Goal: Task Accomplishment & Management: Manage account settings

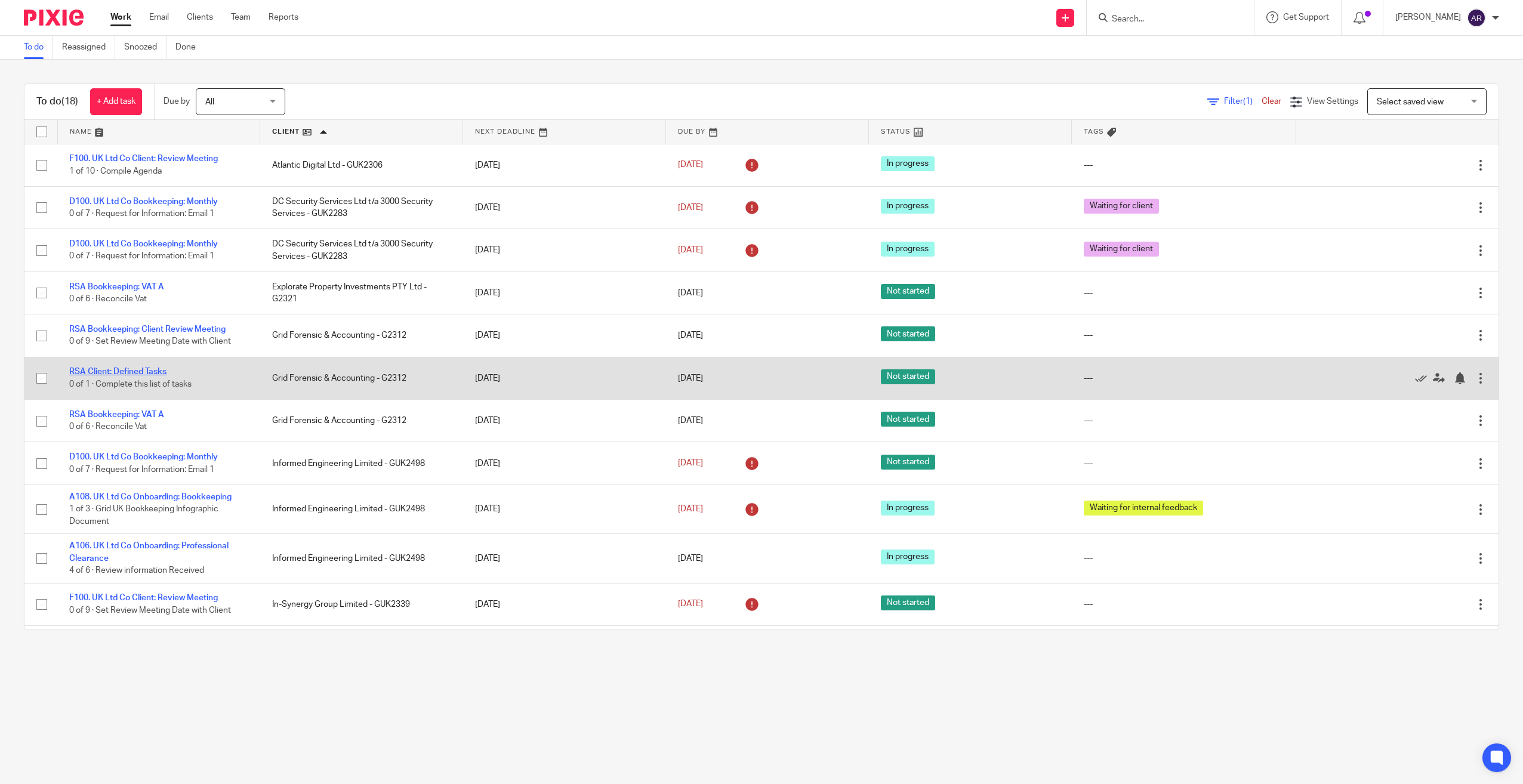
click at [159, 370] on link "RSA Client: Defined Tasks" at bounding box center [118, 371] width 97 height 8
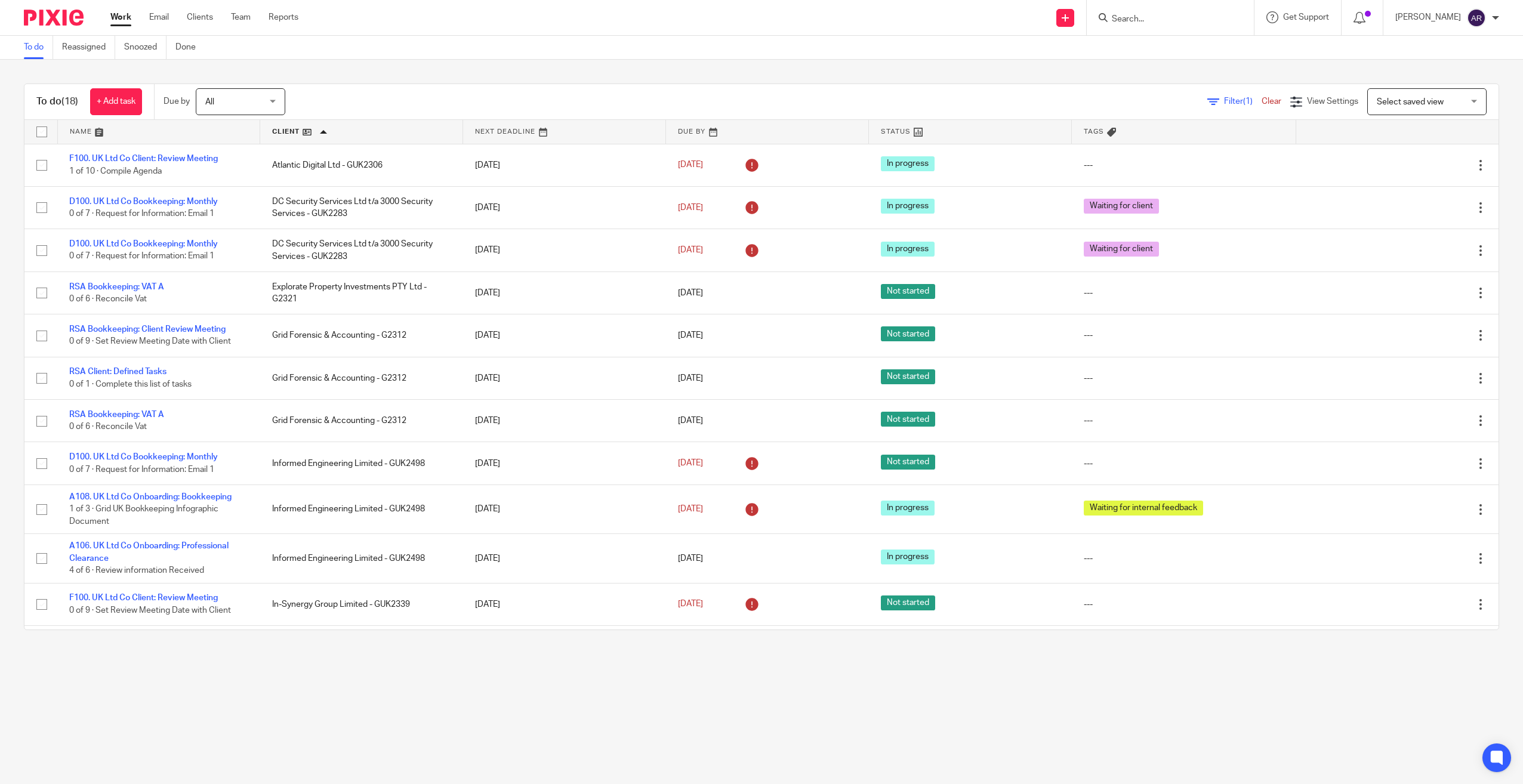
click at [124, 16] on link "Work" at bounding box center [120, 17] width 21 height 12
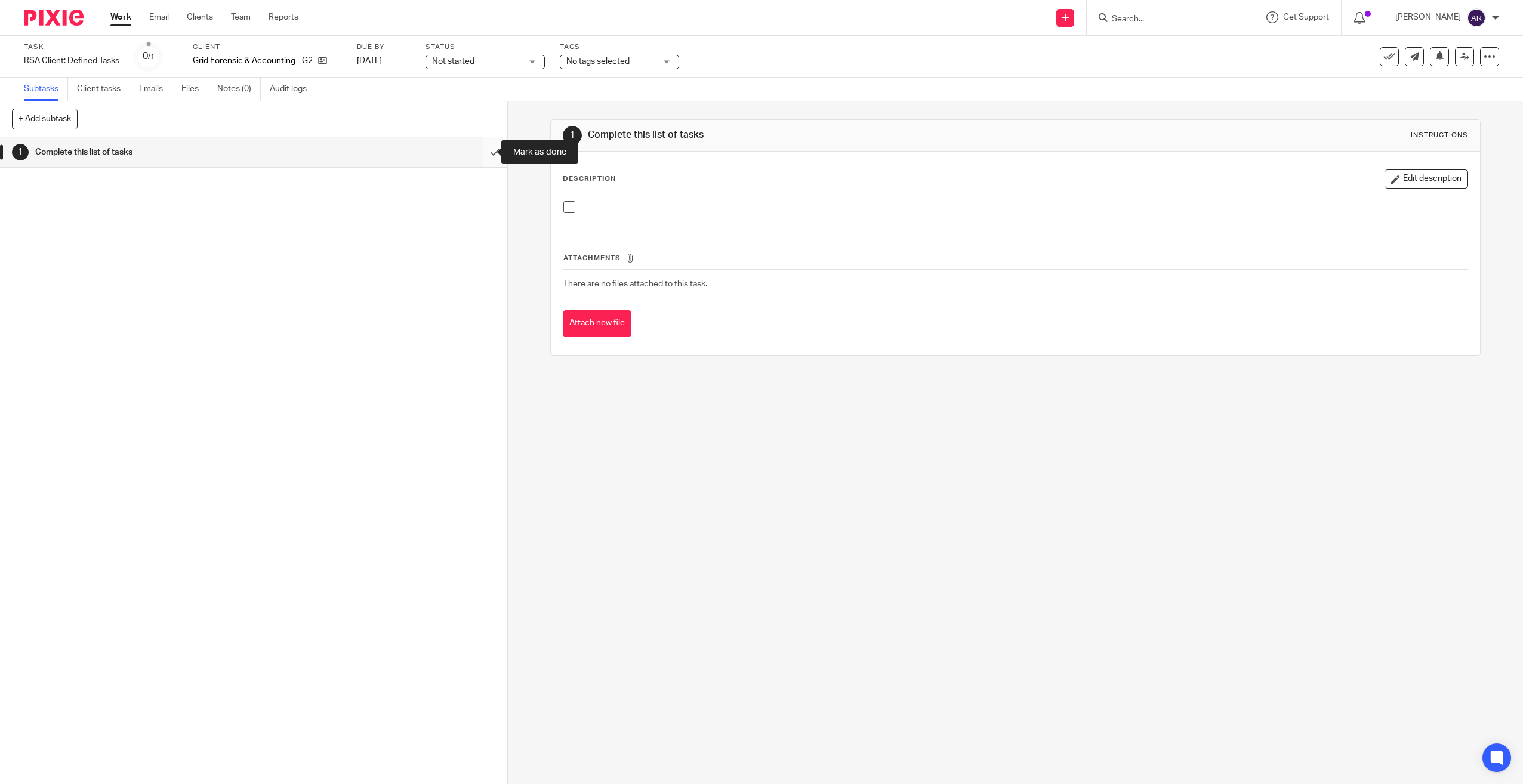
click at [484, 149] on input "submit" at bounding box center [253, 152] width 507 height 30
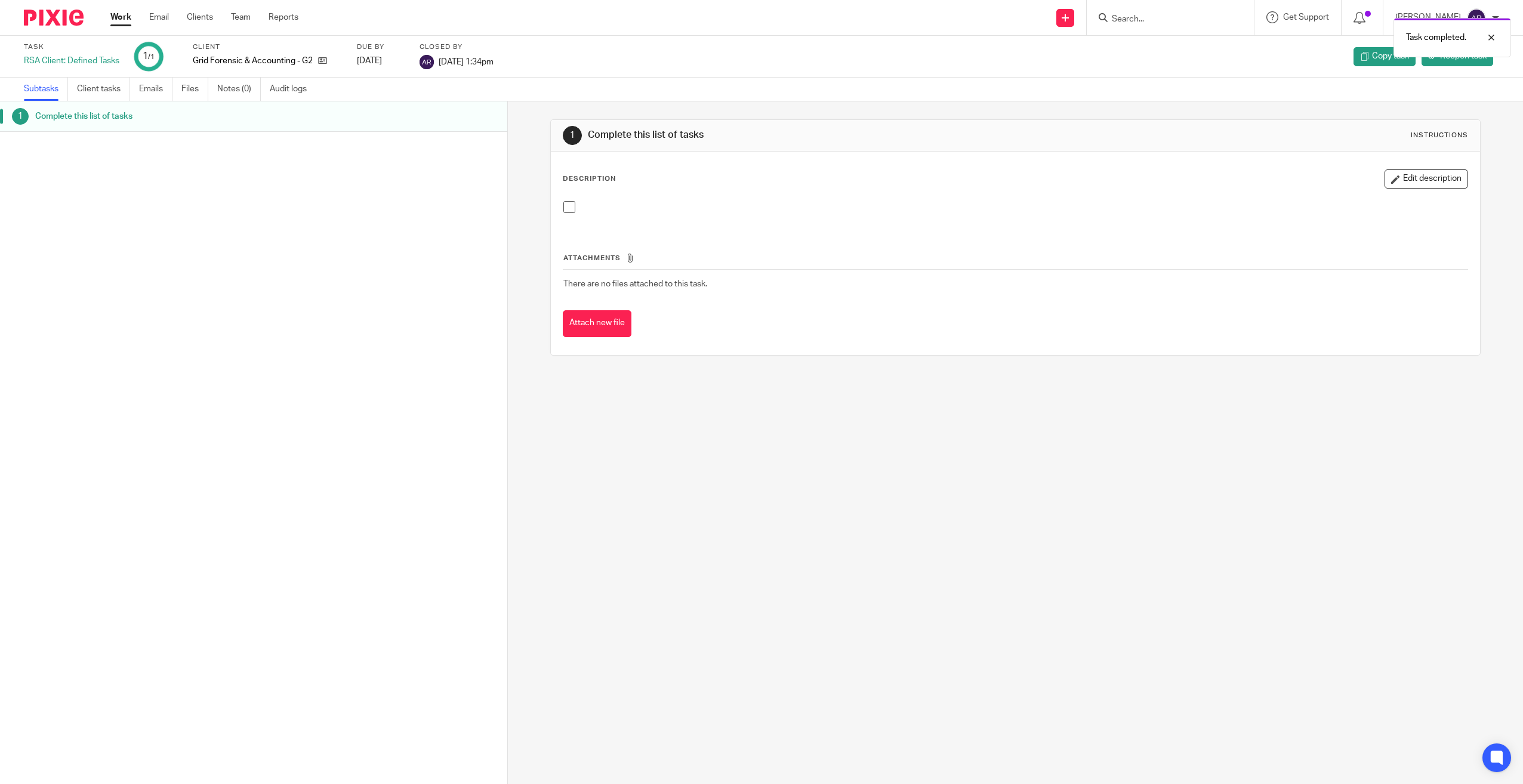
drag, startPoint x: 127, startPoint y: 17, endPoint x: 141, endPoint y: 32, distance: 20.5
click at [127, 17] on link "Work" at bounding box center [120, 17] width 21 height 12
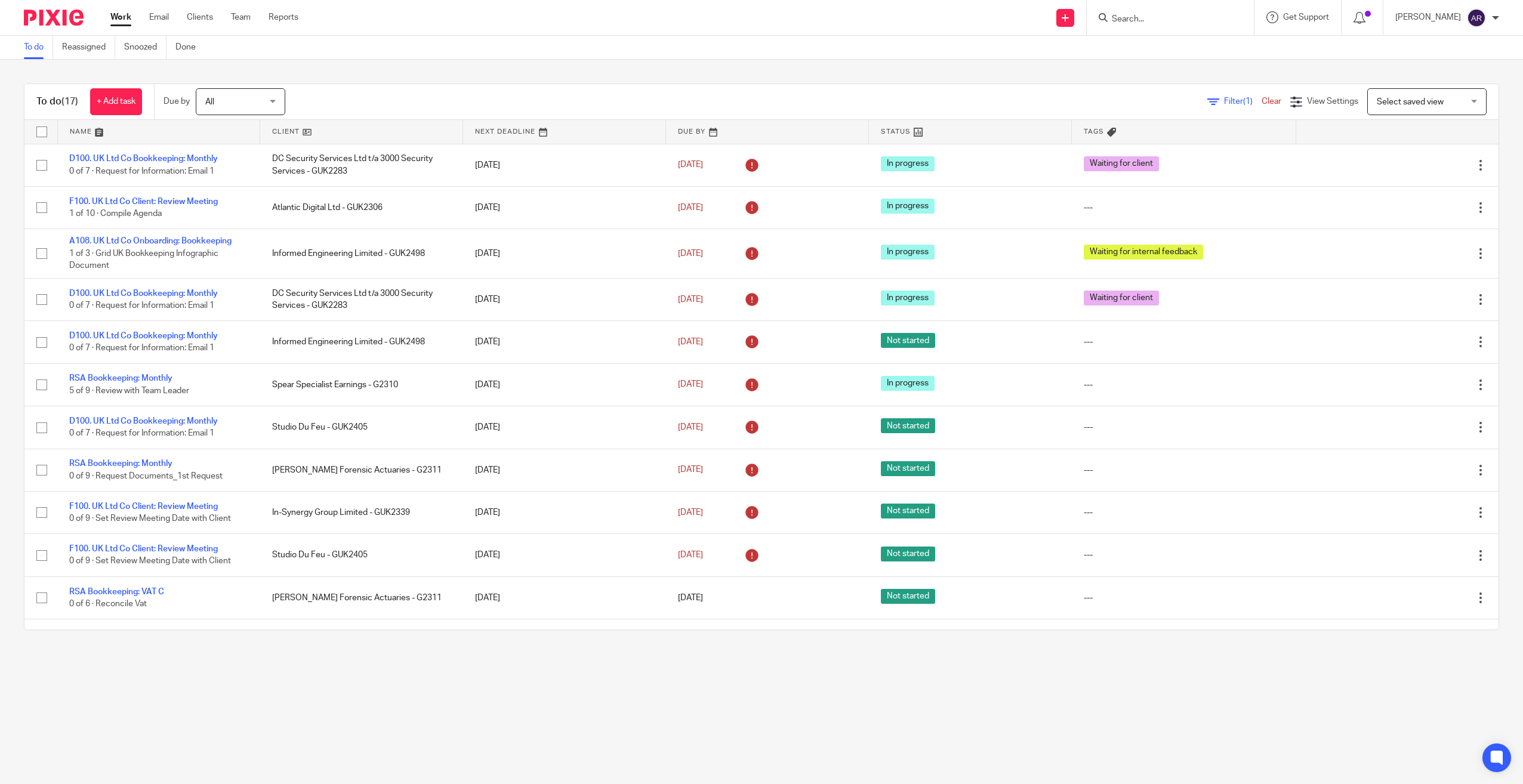
click at [288, 131] on link at bounding box center [361, 131] width 202 height 24
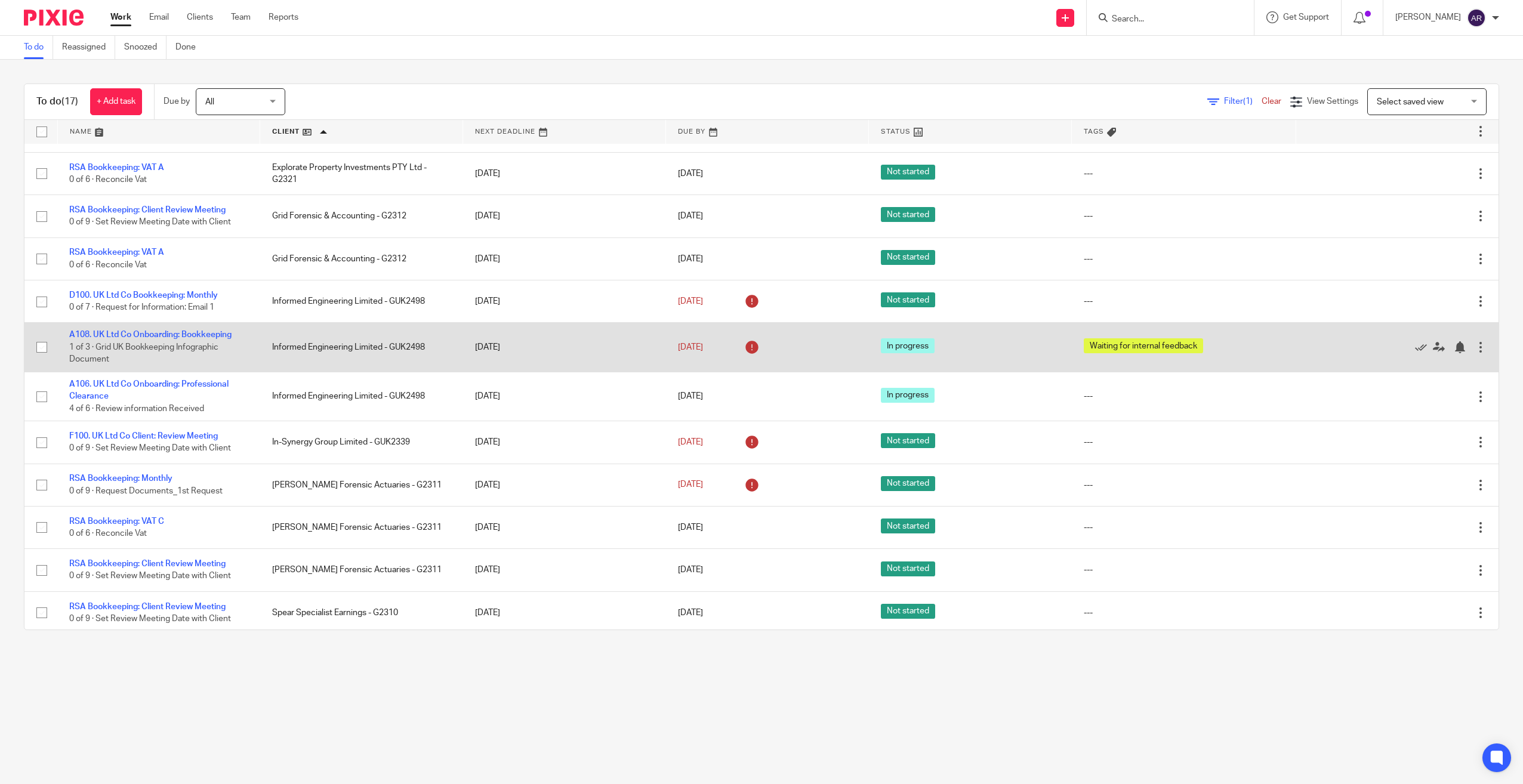
scroll to position [59, 0]
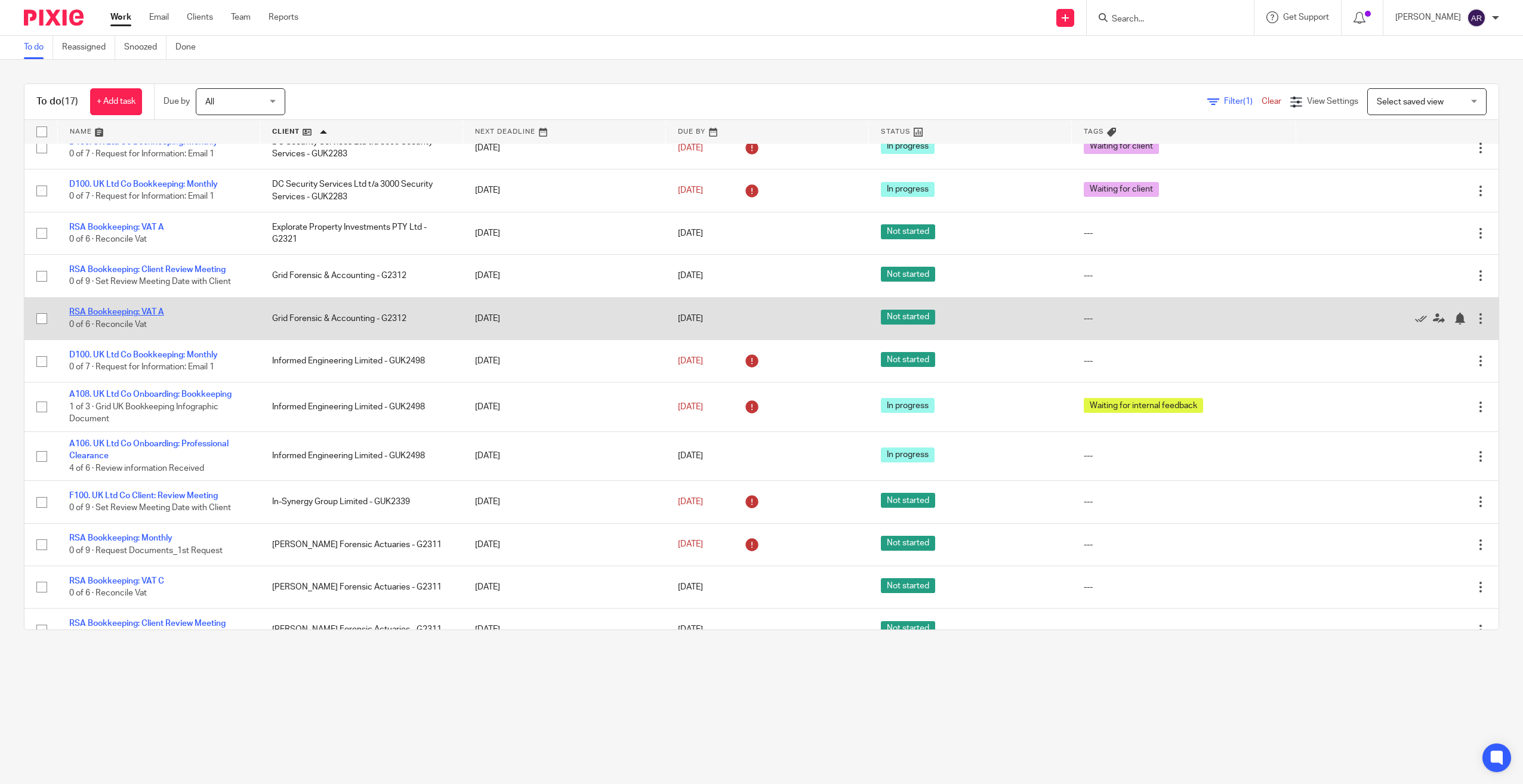
click at [154, 309] on link "RSA Bookkeeping: VAT A" at bounding box center [117, 312] width 95 height 8
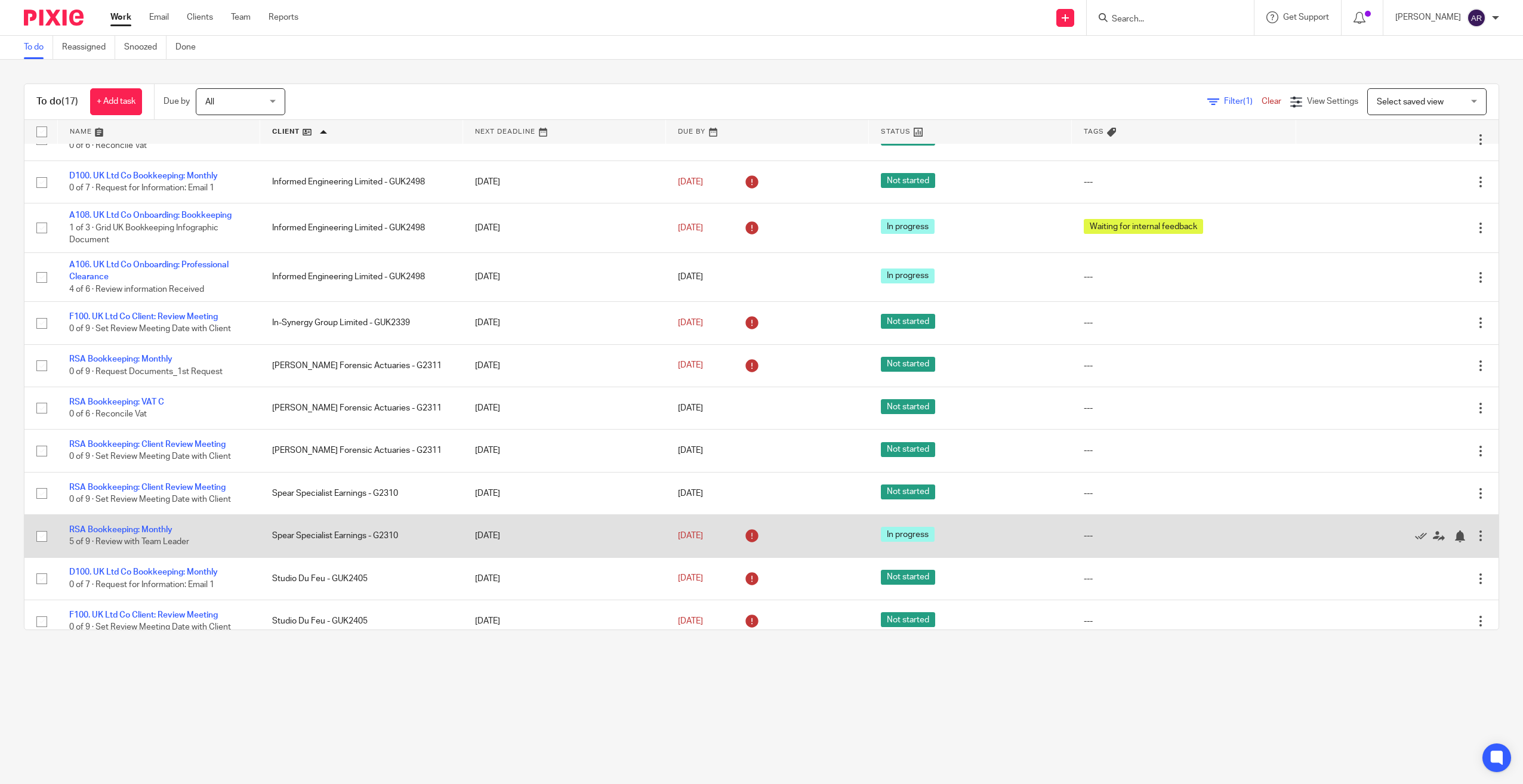
scroll to position [252, 0]
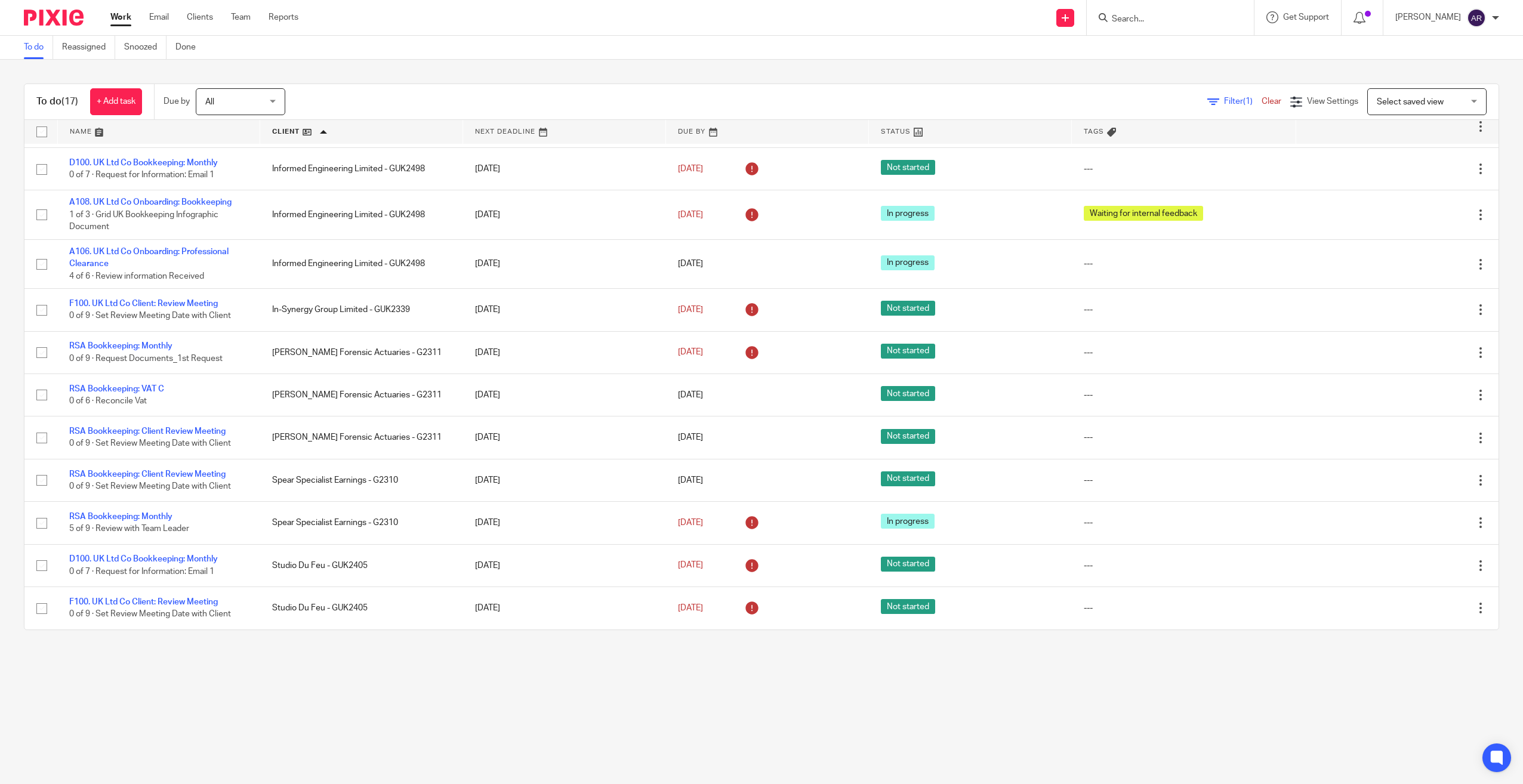
click at [117, 16] on link "Work" at bounding box center [120, 17] width 21 height 12
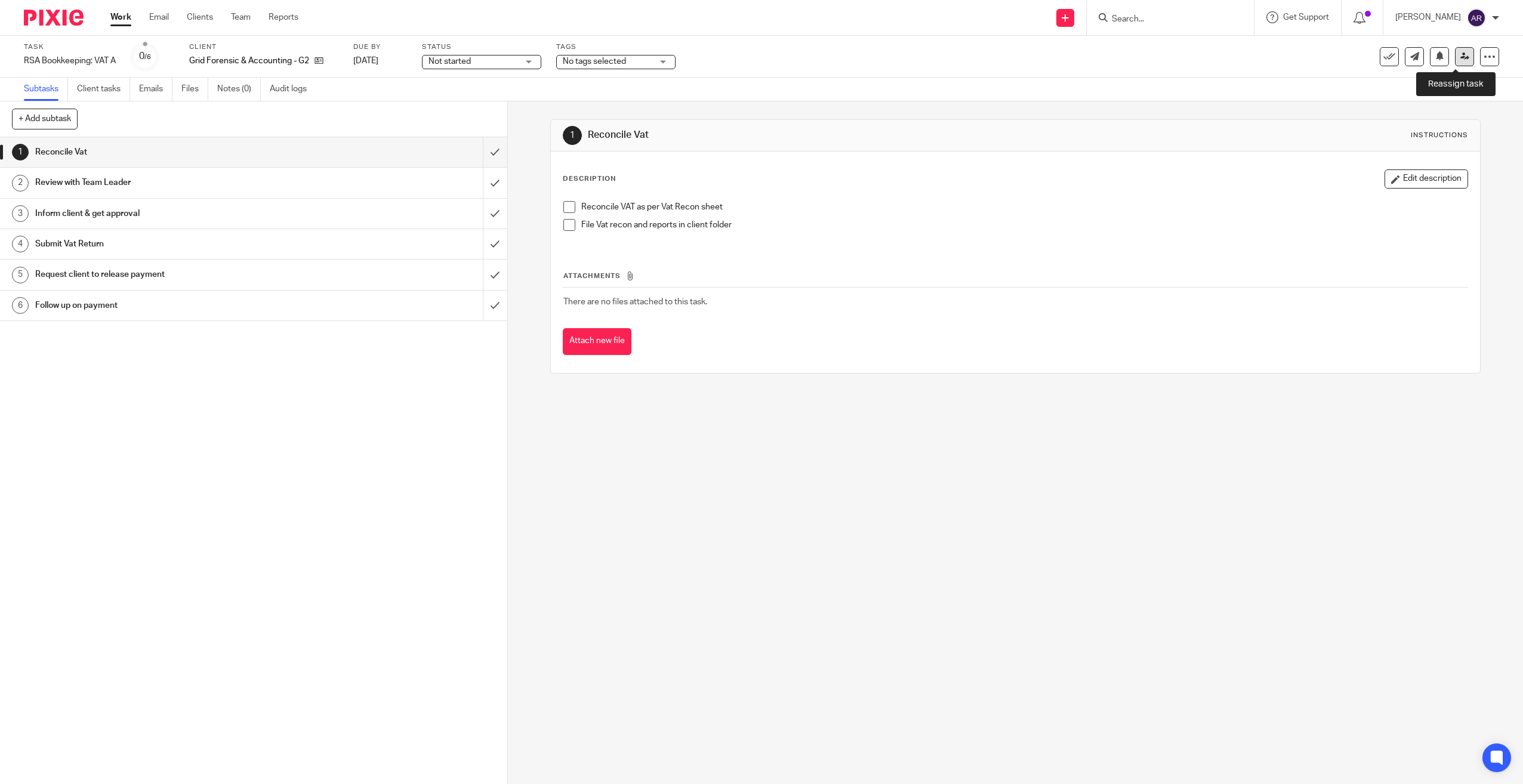
click at [1460, 52] on icon at bounding box center [1465, 56] width 9 height 9
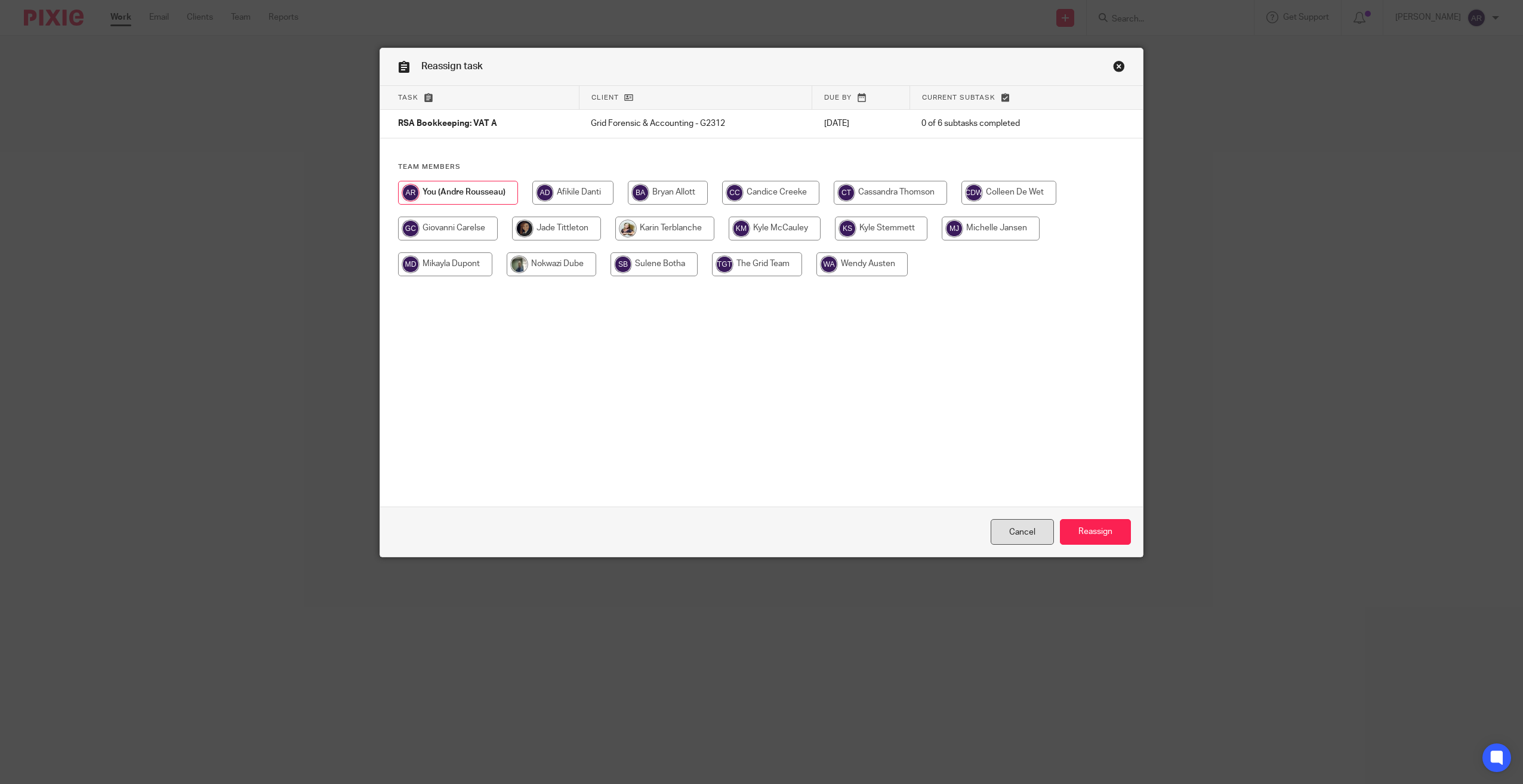
click at [1015, 528] on link "Cancel" at bounding box center [1023, 532] width 63 height 25
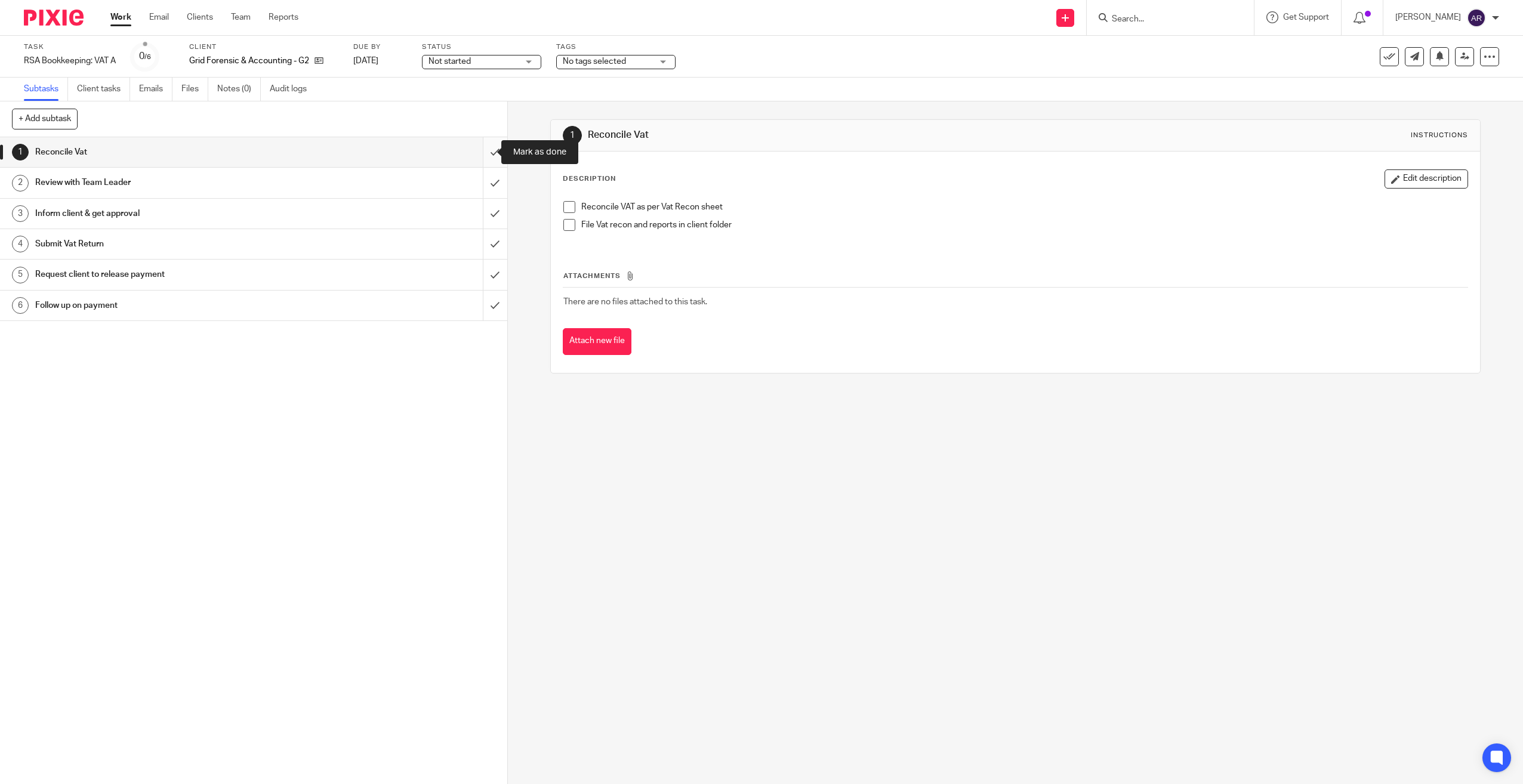
click at [480, 147] on input "submit" at bounding box center [253, 152] width 507 height 30
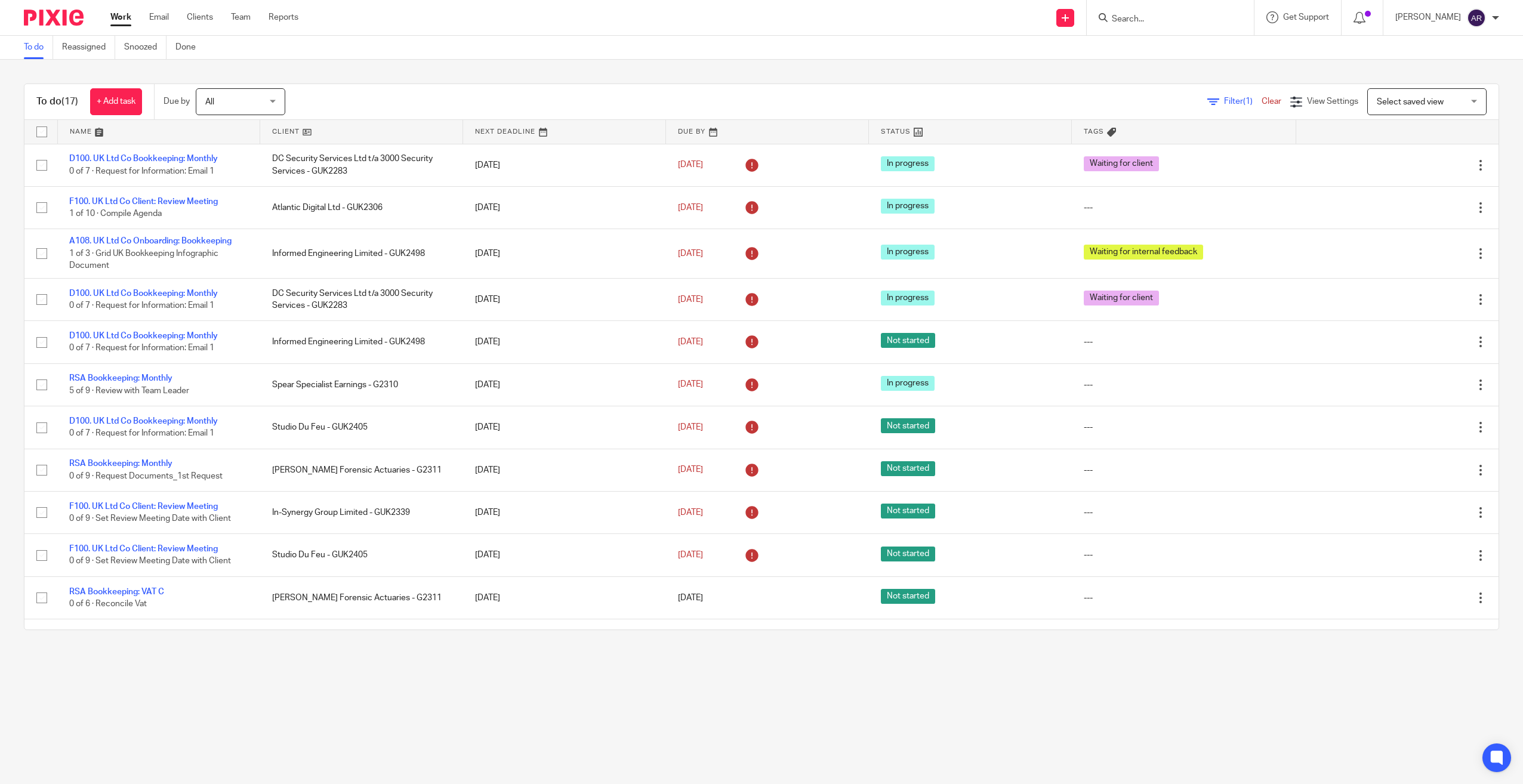
click at [281, 130] on link at bounding box center [361, 131] width 202 height 24
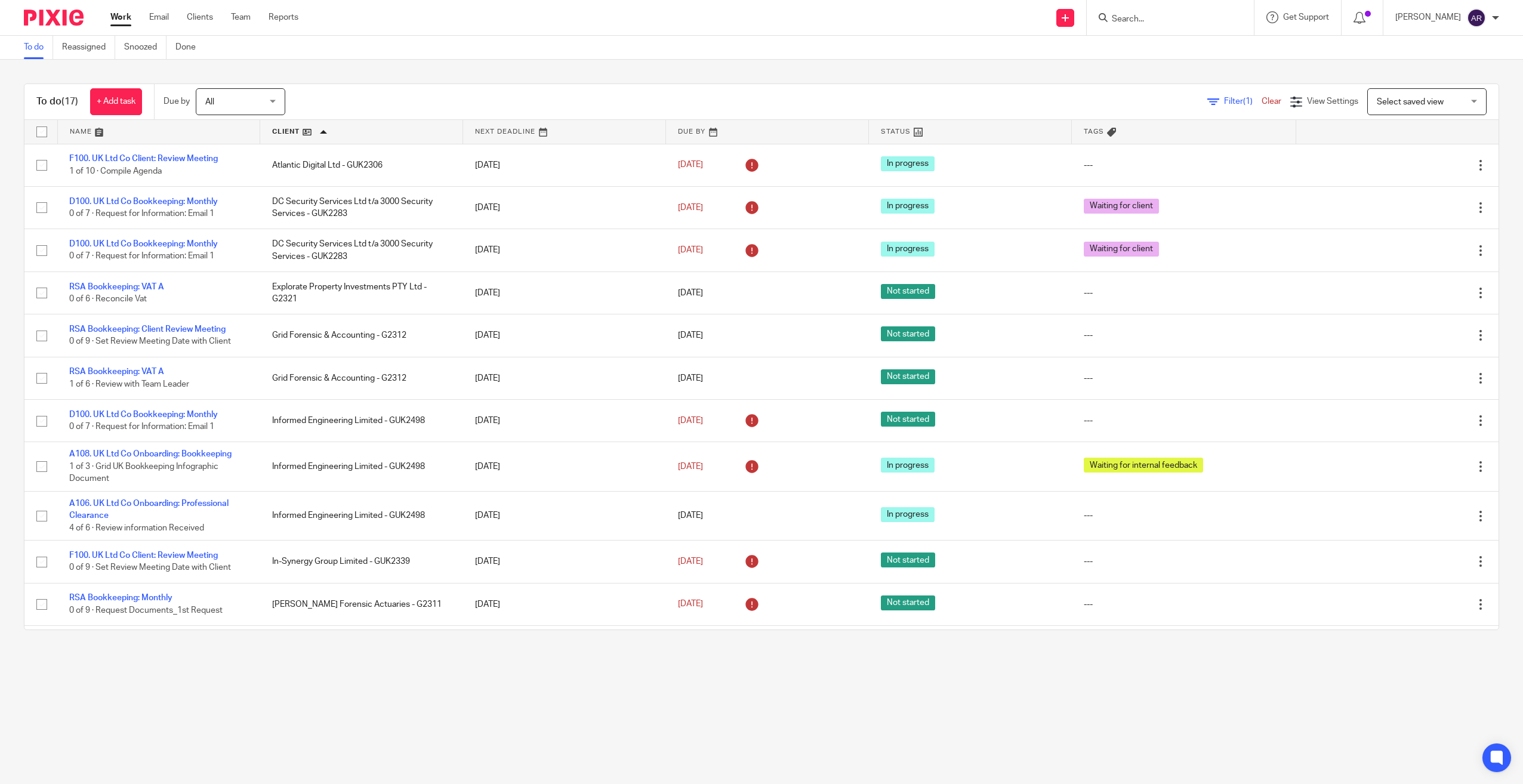
click at [117, 15] on link "Work" at bounding box center [120, 17] width 21 height 12
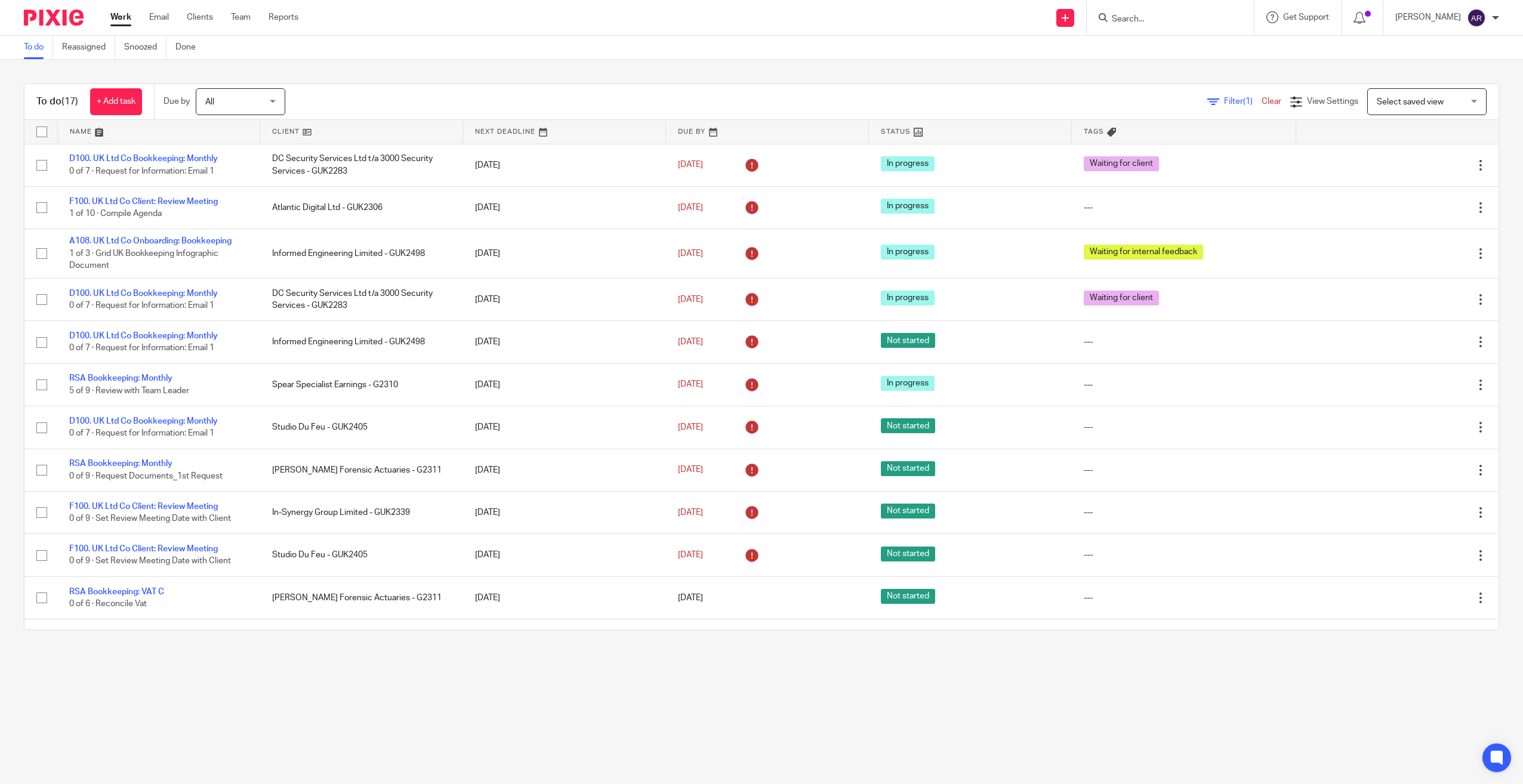
click at [279, 127] on link at bounding box center [361, 131] width 202 height 24
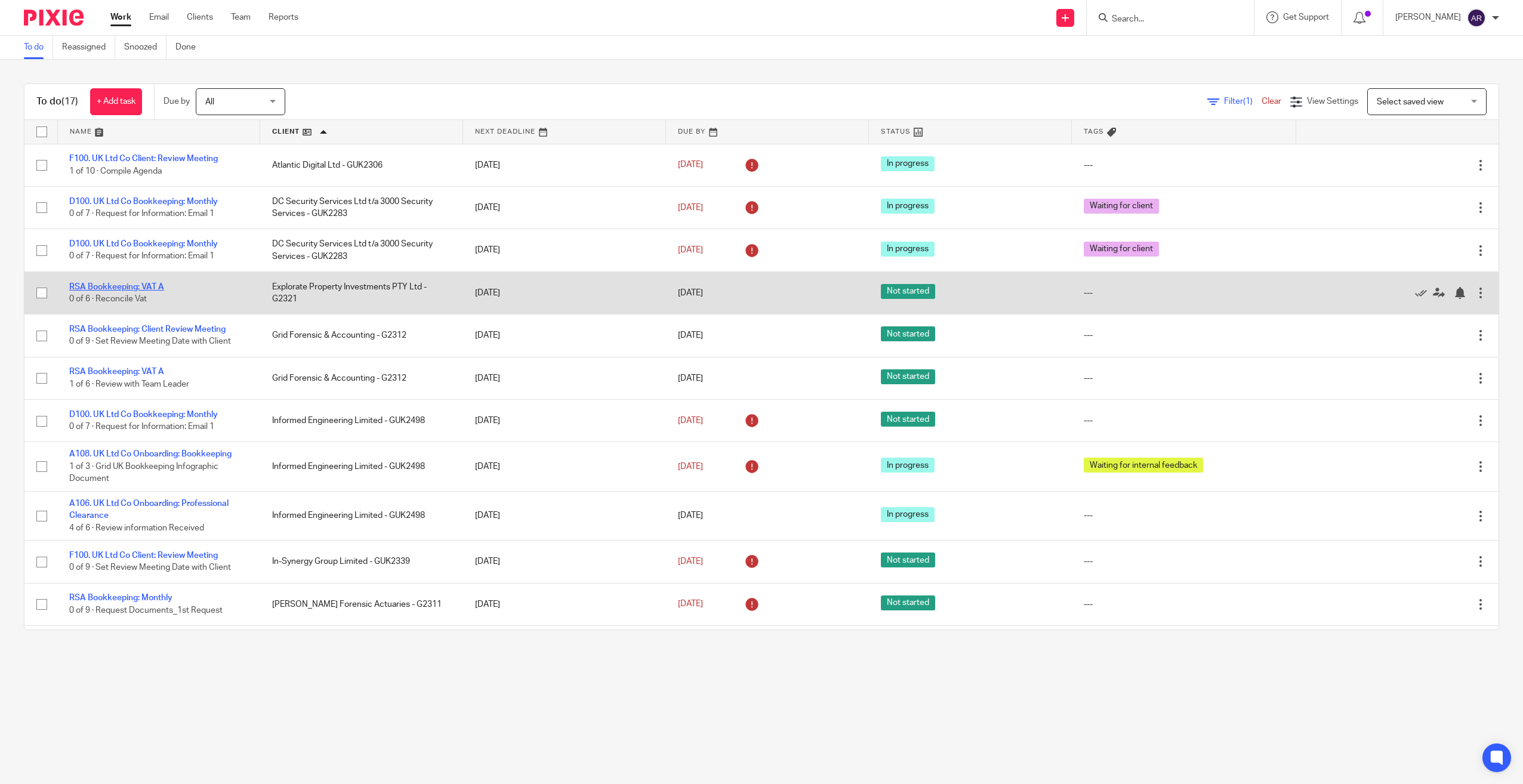
click at [144, 284] on link "RSA Bookkeeping: VAT A" at bounding box center [117, 287] width 95 height 8
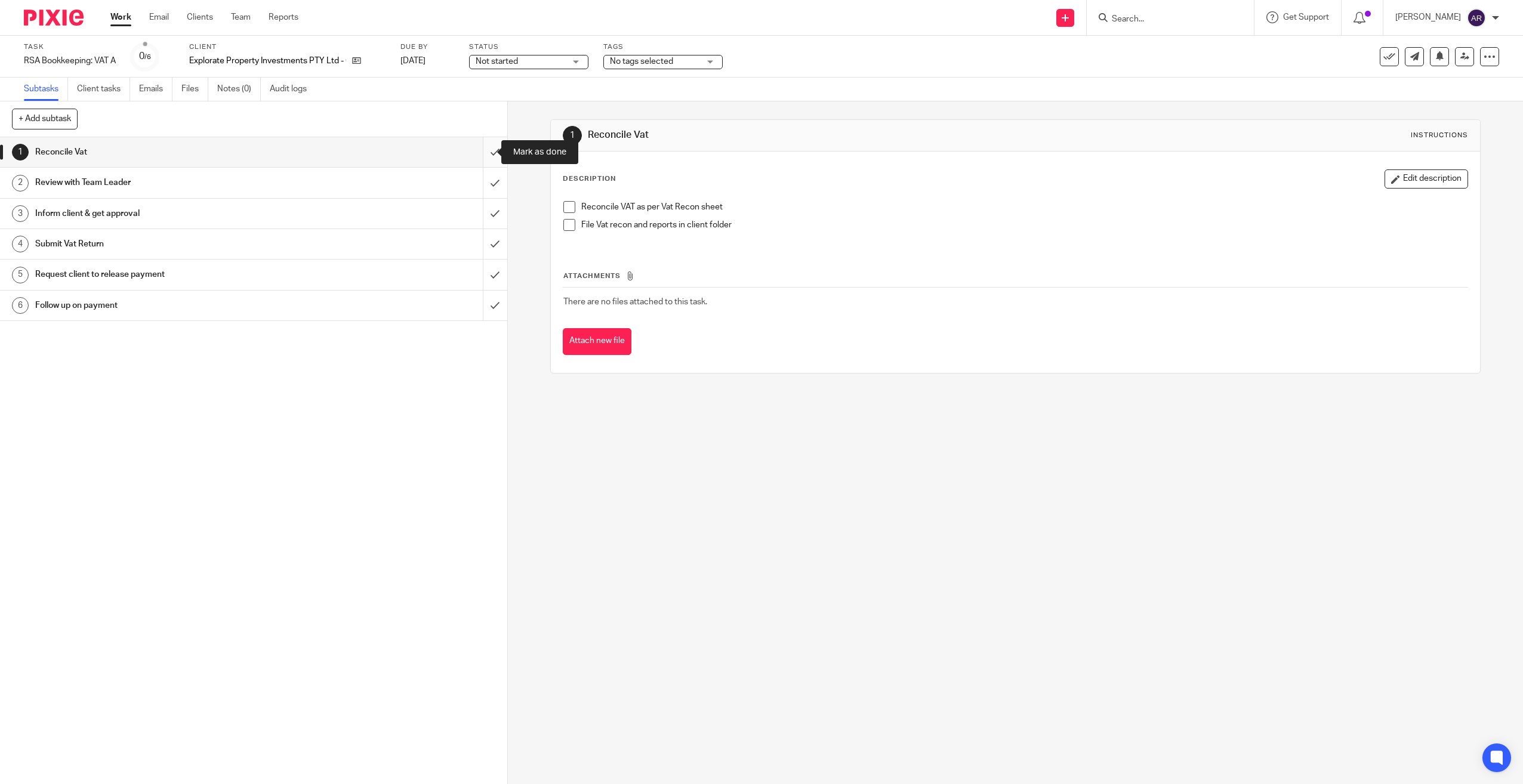
click at [485, 147] on input "submit" at bounding box center [253, 152] width 507 height 30
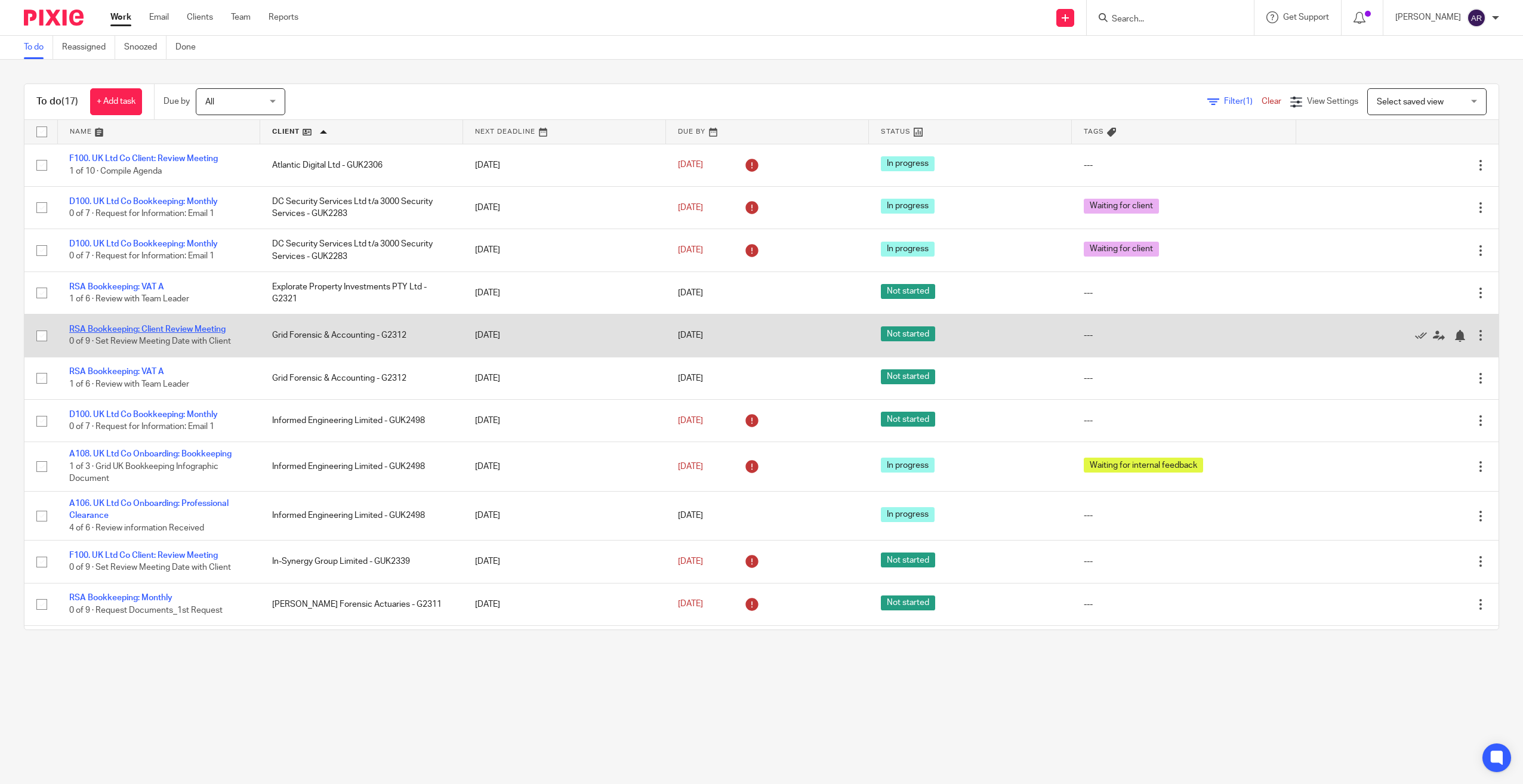
click at [194, 327] on link "RSA Bookkeeping: Client Review Meeting" at bounding box center [147, 329] width 157 height 8
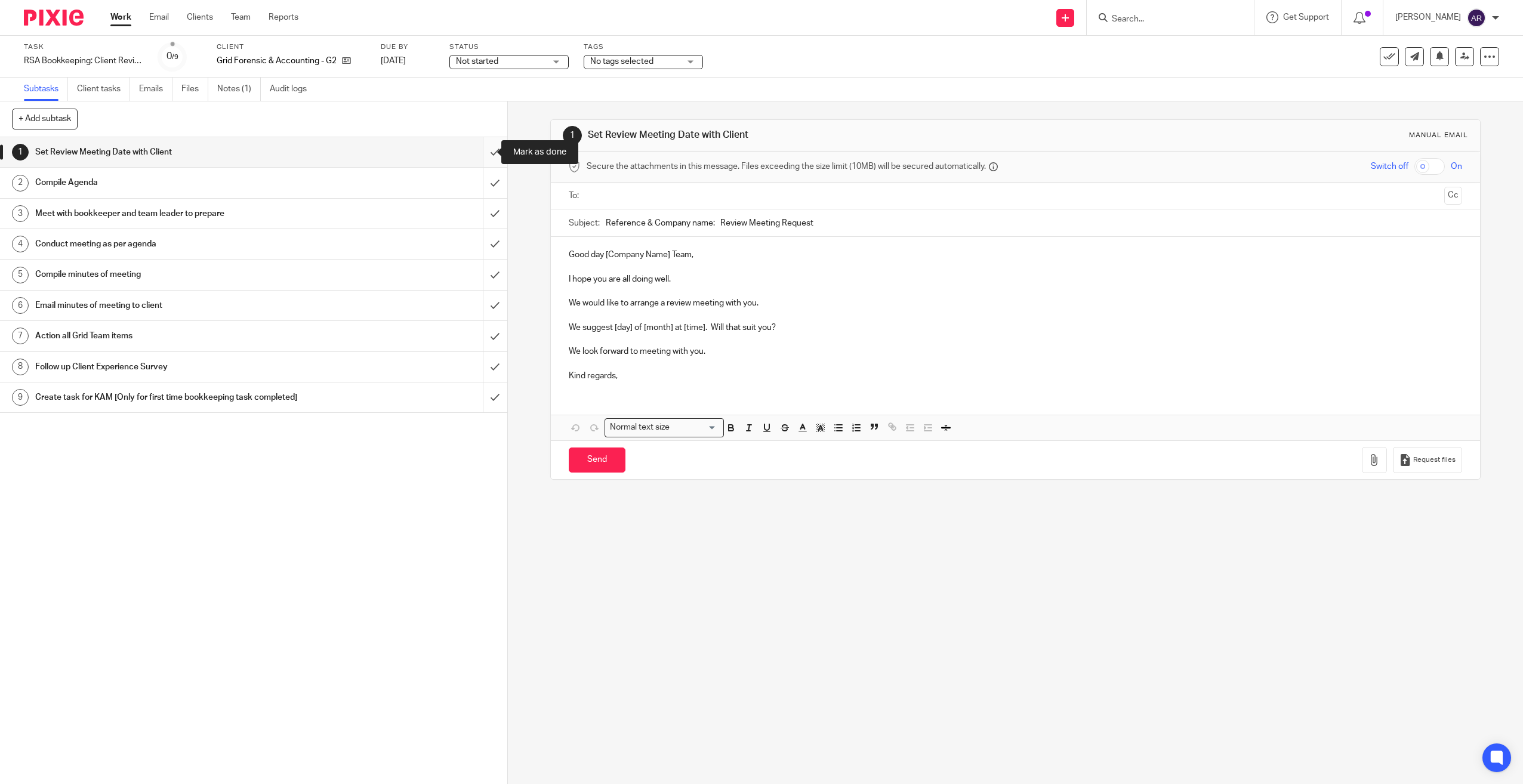
click at [486, 147] on input "submit" at bounding box center [253, 152] width 507 height 30
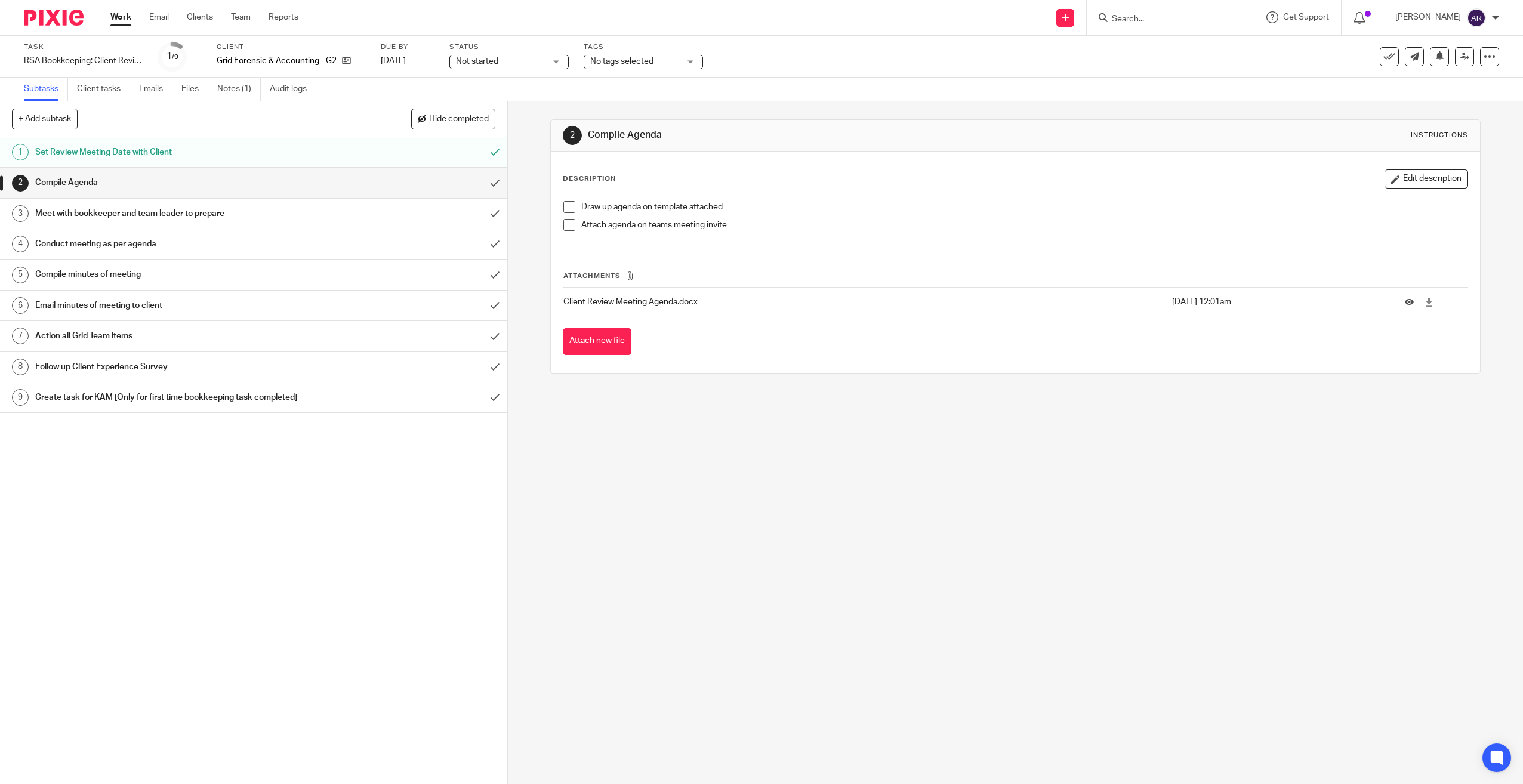
click at [512, 62] on span "Not started" at bounding box center [501, 62] width 90 height 12
click at [499, 99] on li "In progress" at bounding box center [509, 106] width 118 height 25
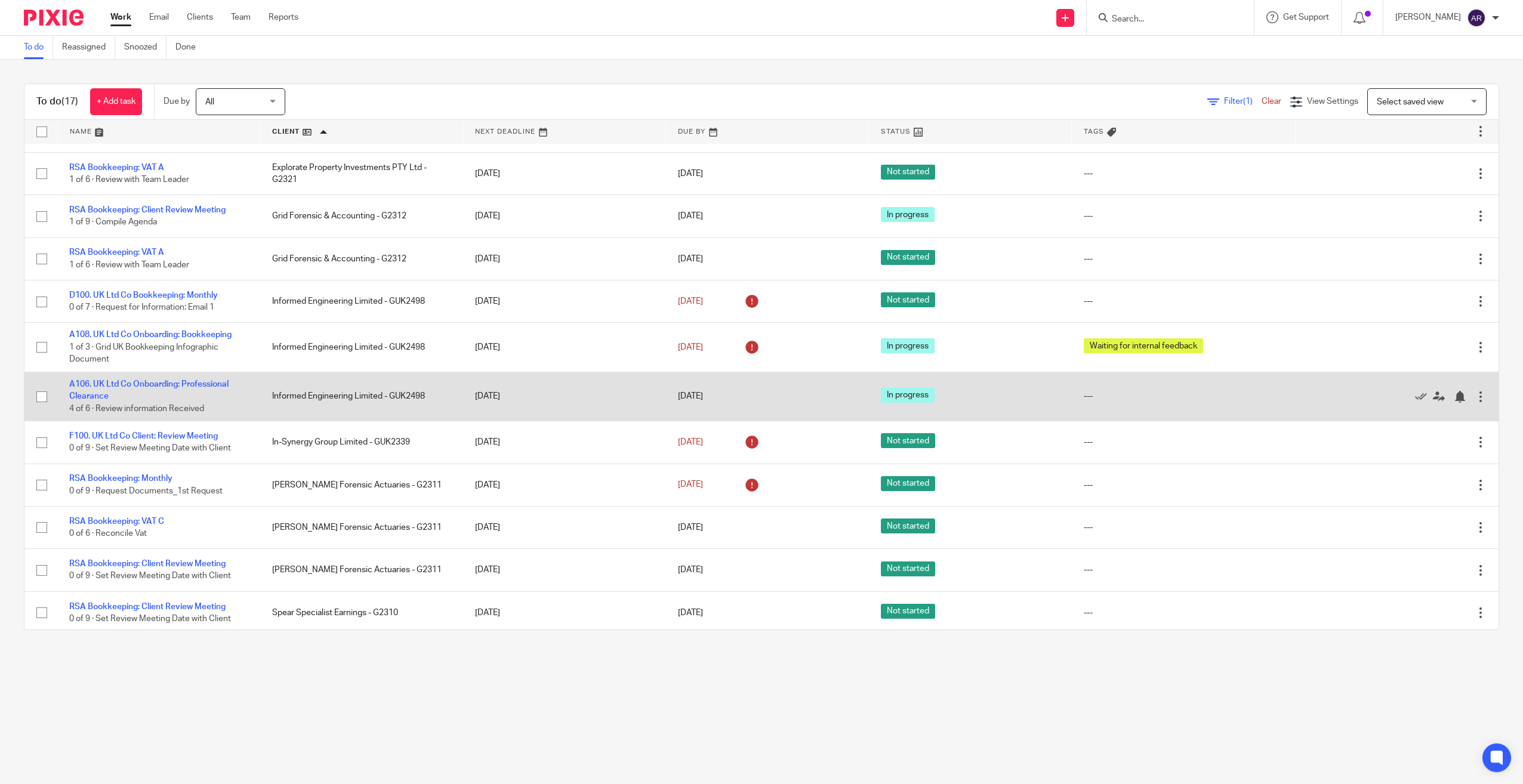
scroll to position [238, 0]
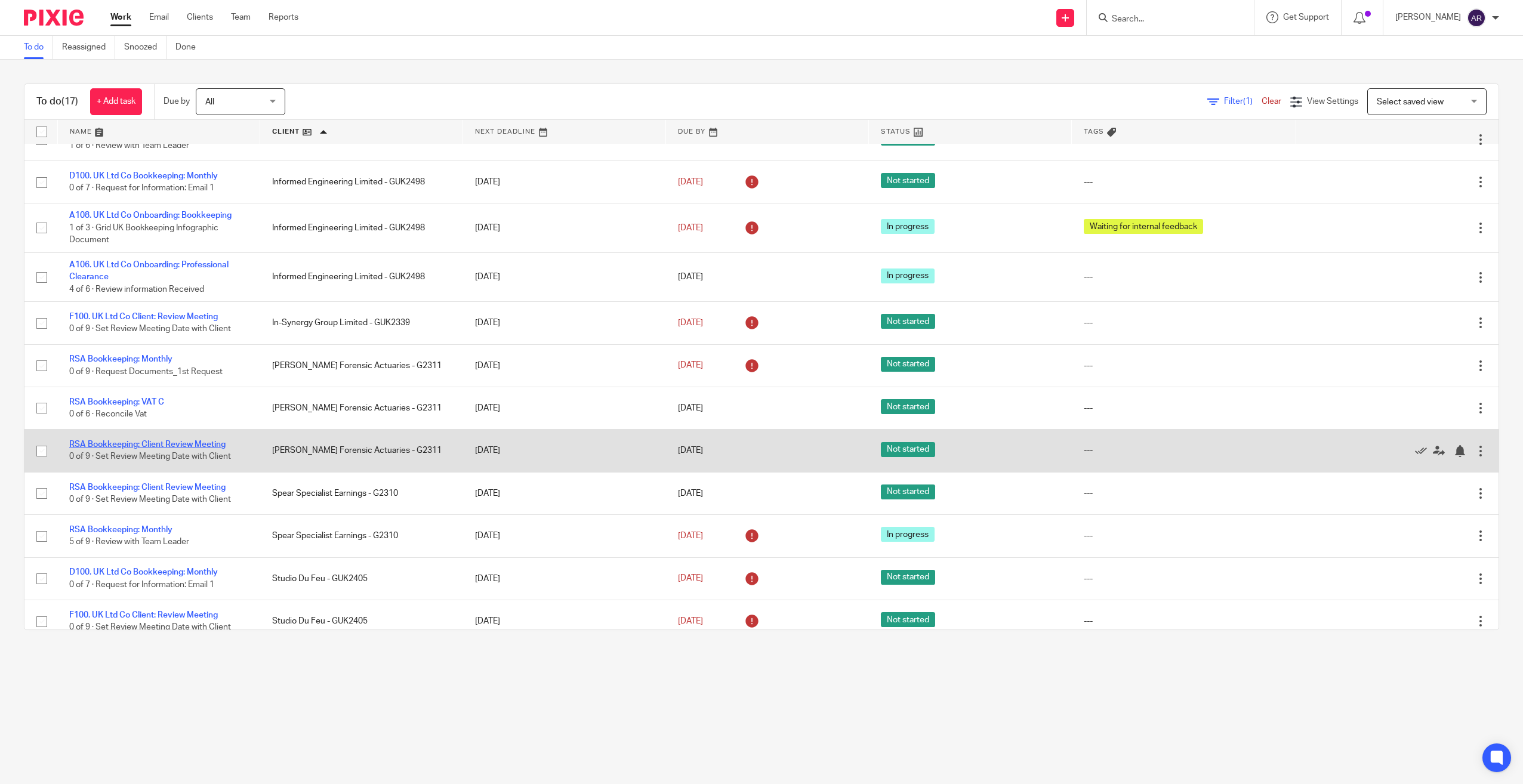
click at [208, 444] on link "RSA Bookkeeping: Client Review Meeting" at bounding box center [147, 444] width 157 height 8
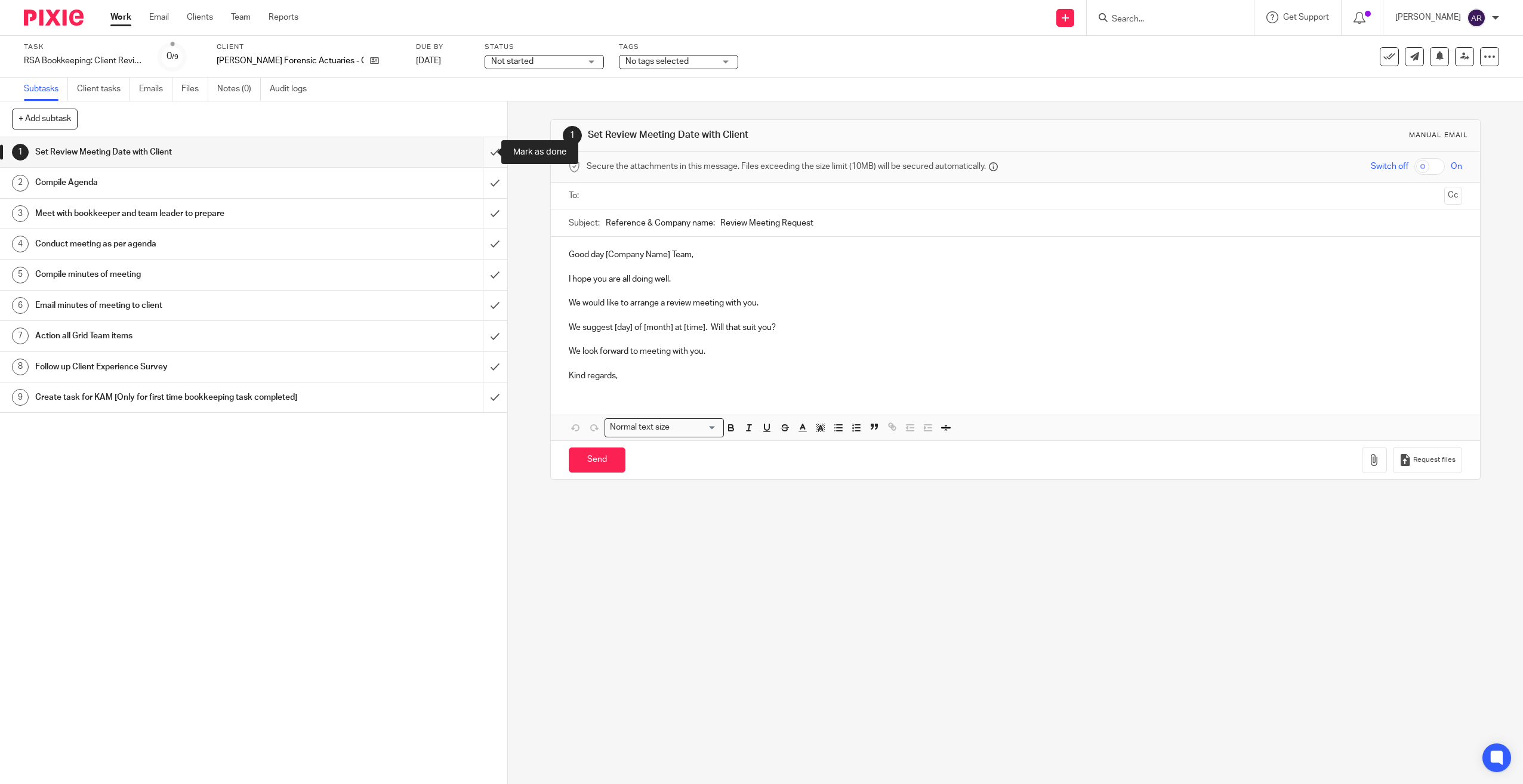
click at [480, 153] on input "submit" at bounding box center [253, 152] width 507 height 30
click at [491, 64] on span "Not started" at bounding box center [512, 61] width 42 height 8
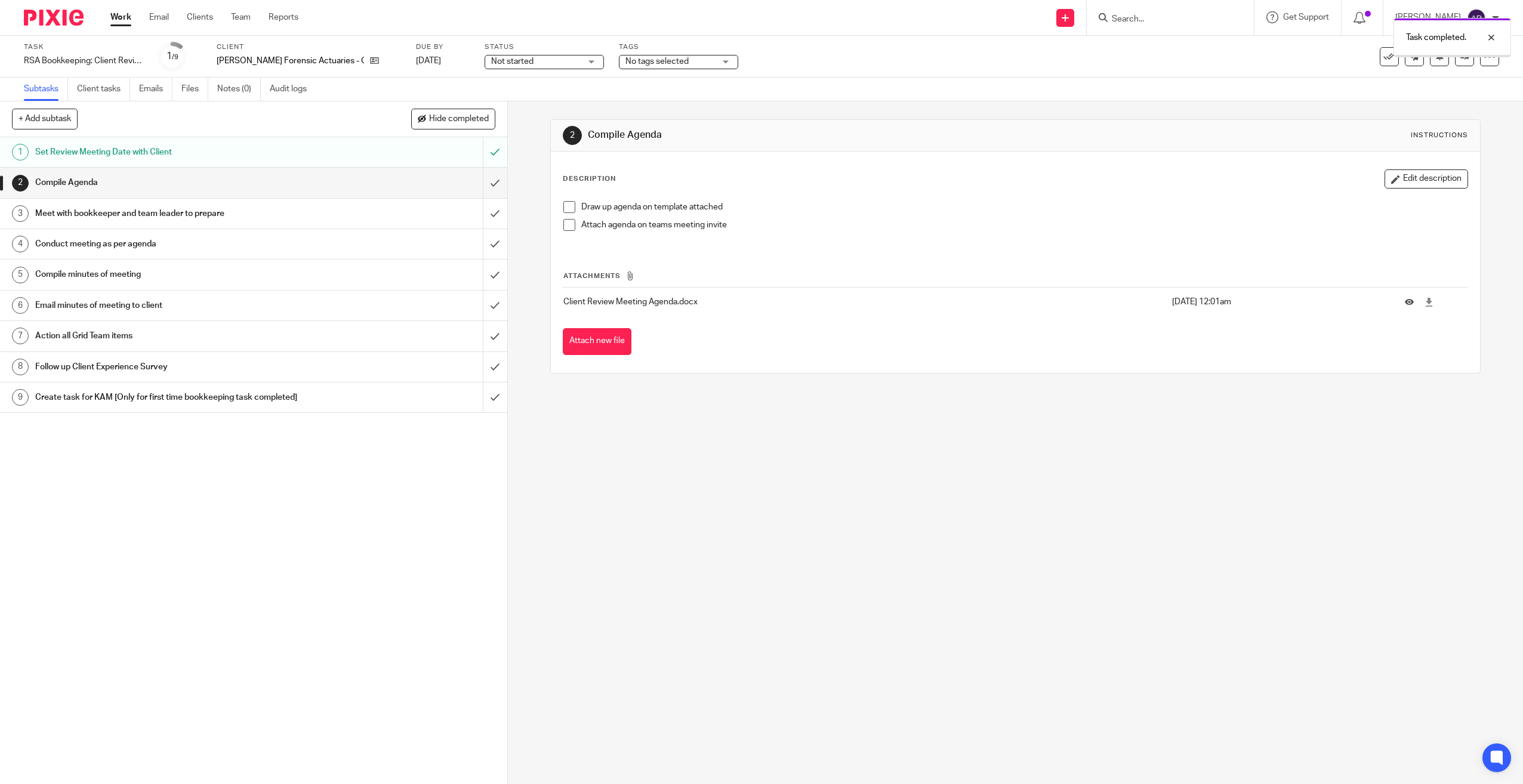
click at [491, 66] on span "Not started" at bounding box center [536, 62] width 90 height 12
click at [482, 106] on span "In progress" at bounding box center [473, 105] width 42 height 8
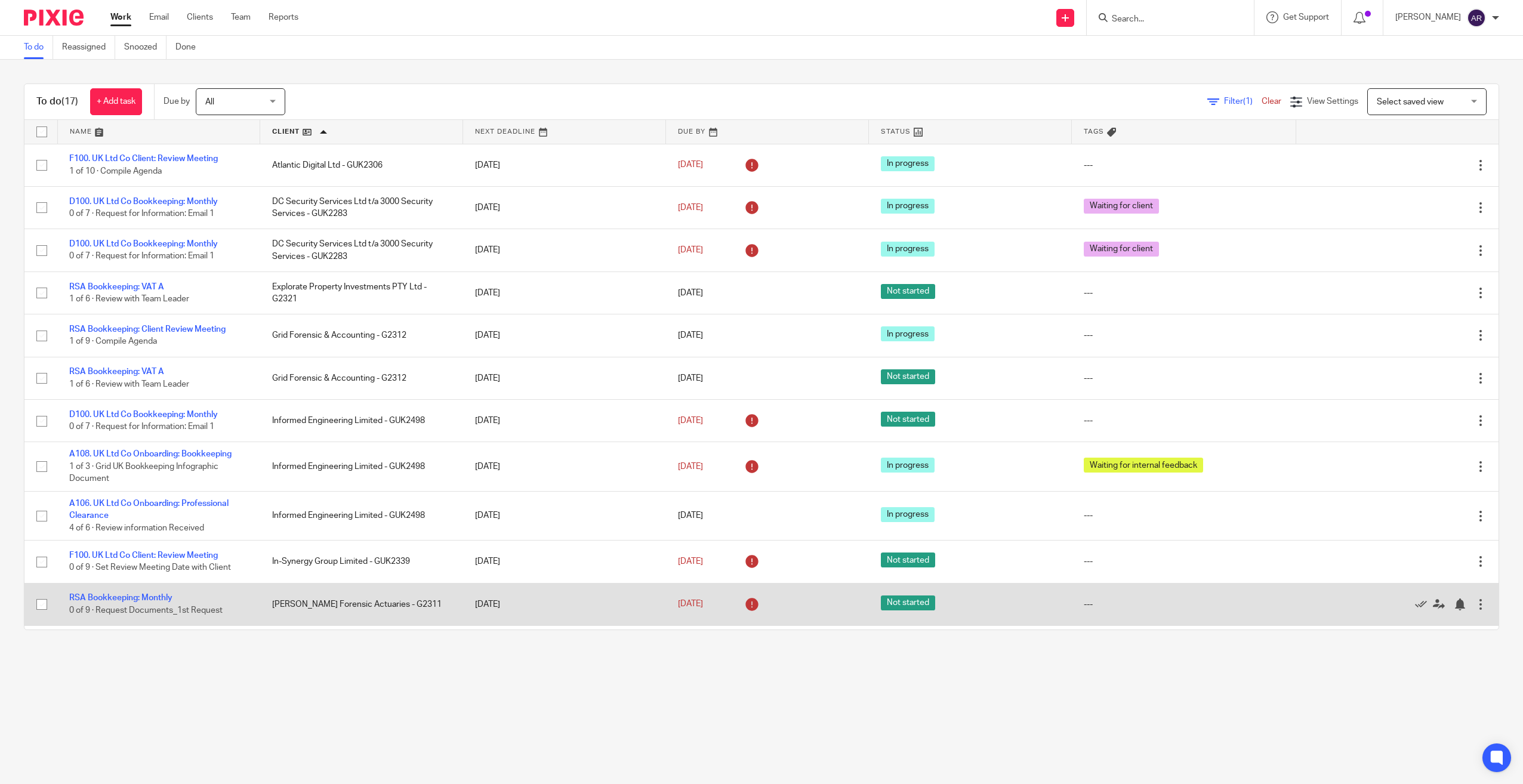
scroll to position [252, 0]
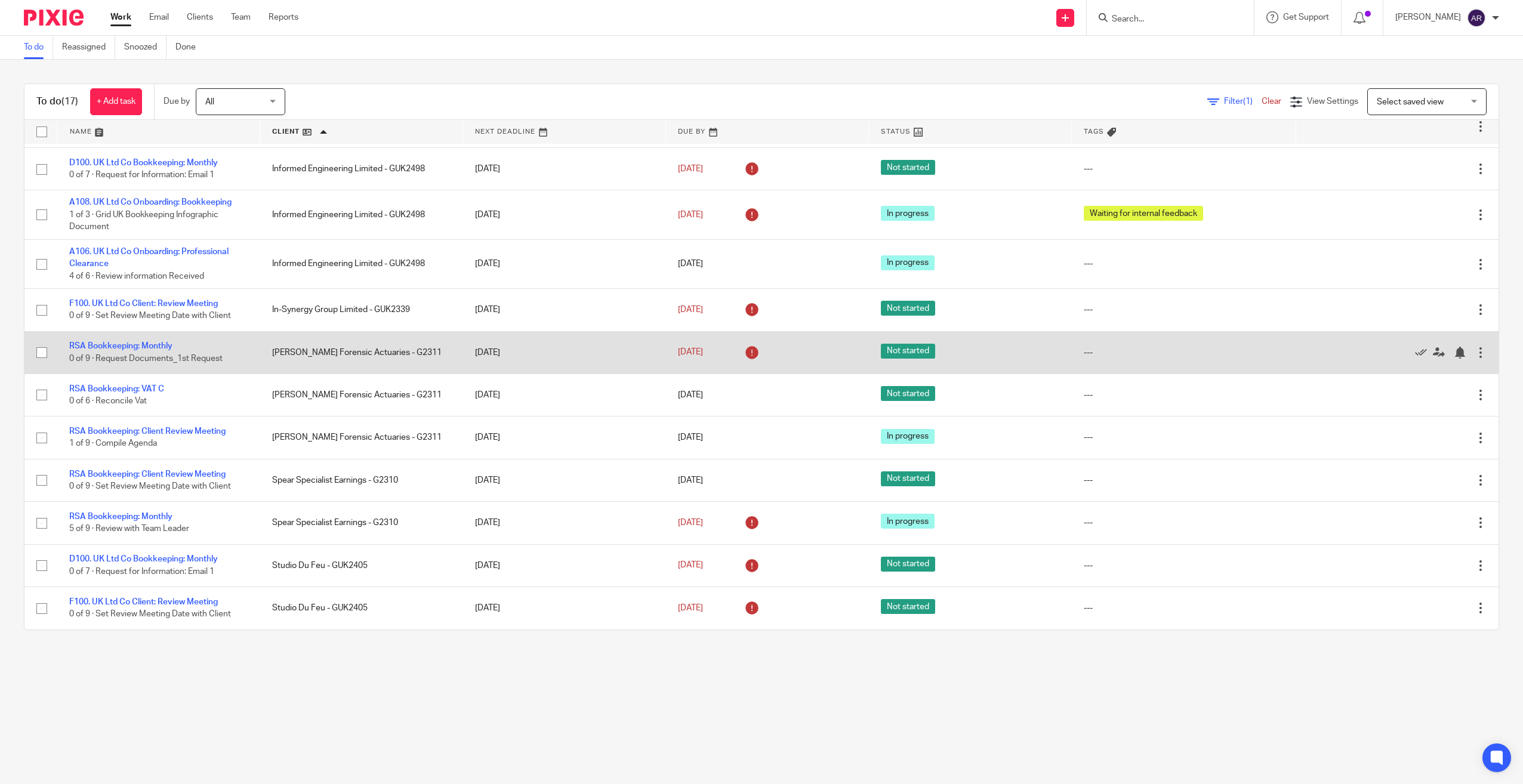
drag, startPoint x: 215, startPoint y: 474, endPoint x: 401, endPoint y: 334, distance: 232.8
click at [215, 474] on link "RSA Bookkeeping: Client Review Meeting" at bounding box center [147, 474] width 157 height 8
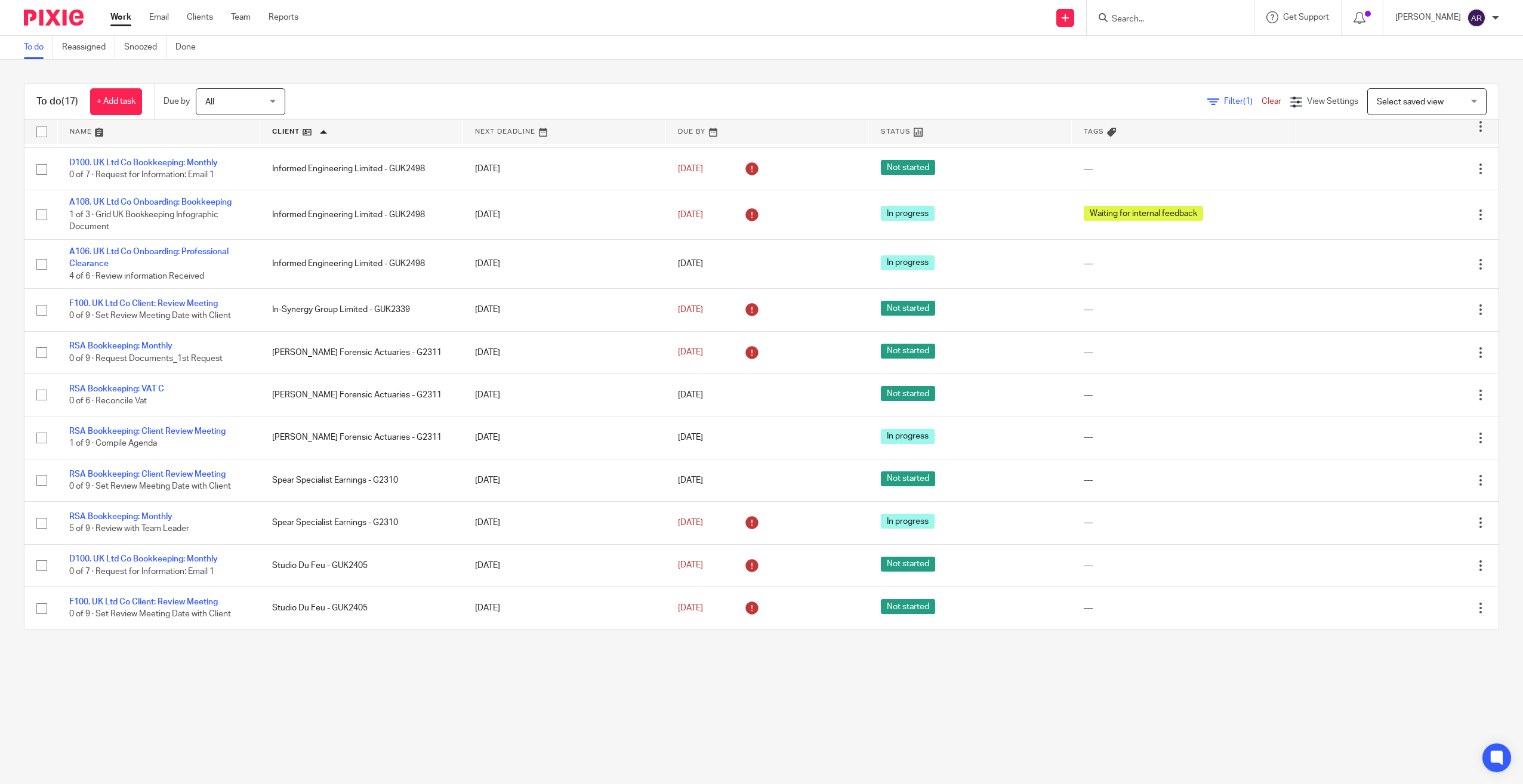
click at [283, 129] on link at bounding box center [361, 131] width 202 height 24
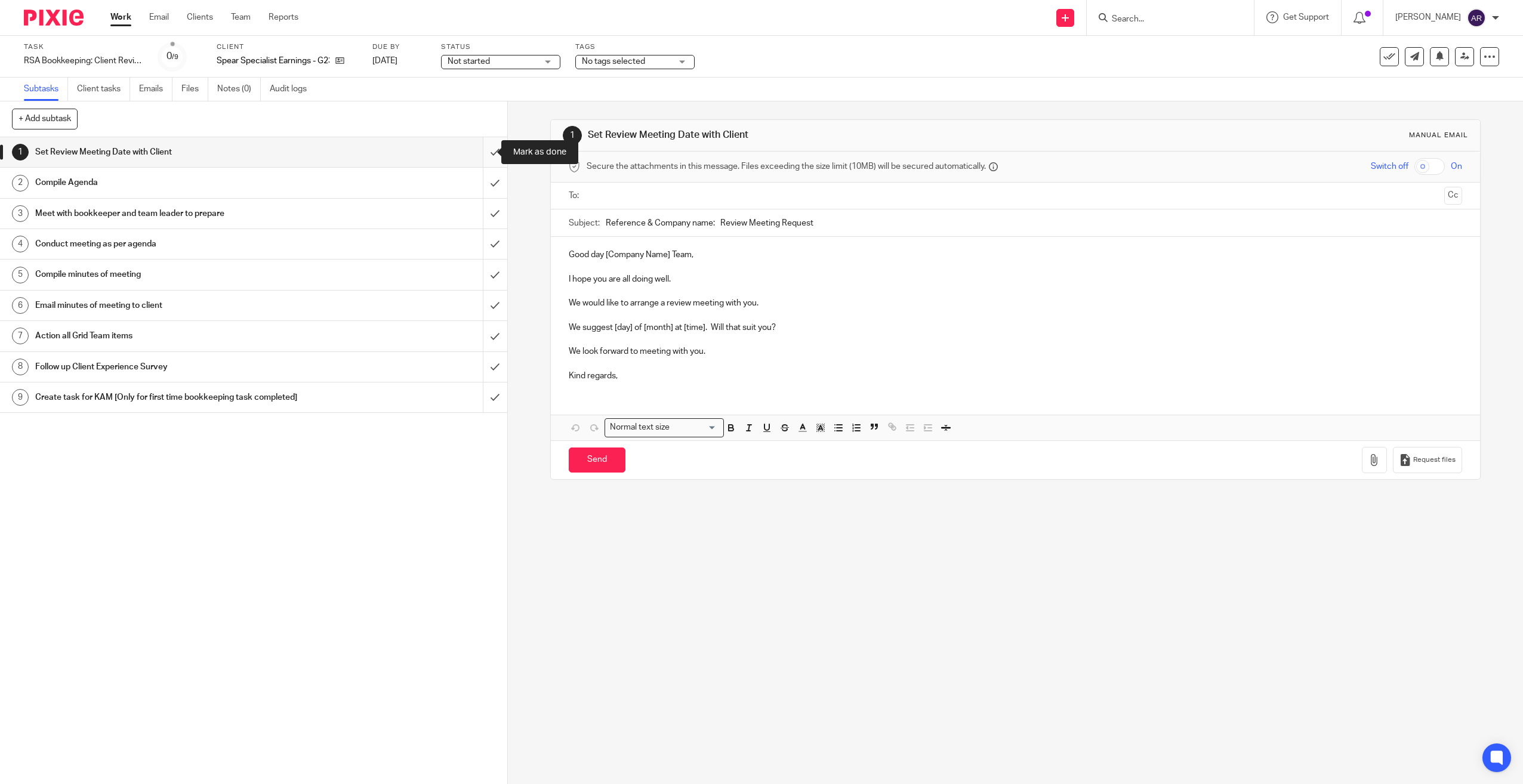
click at [482, 151] on input "submit" at bounding box center [253, 152] width 507 height 30
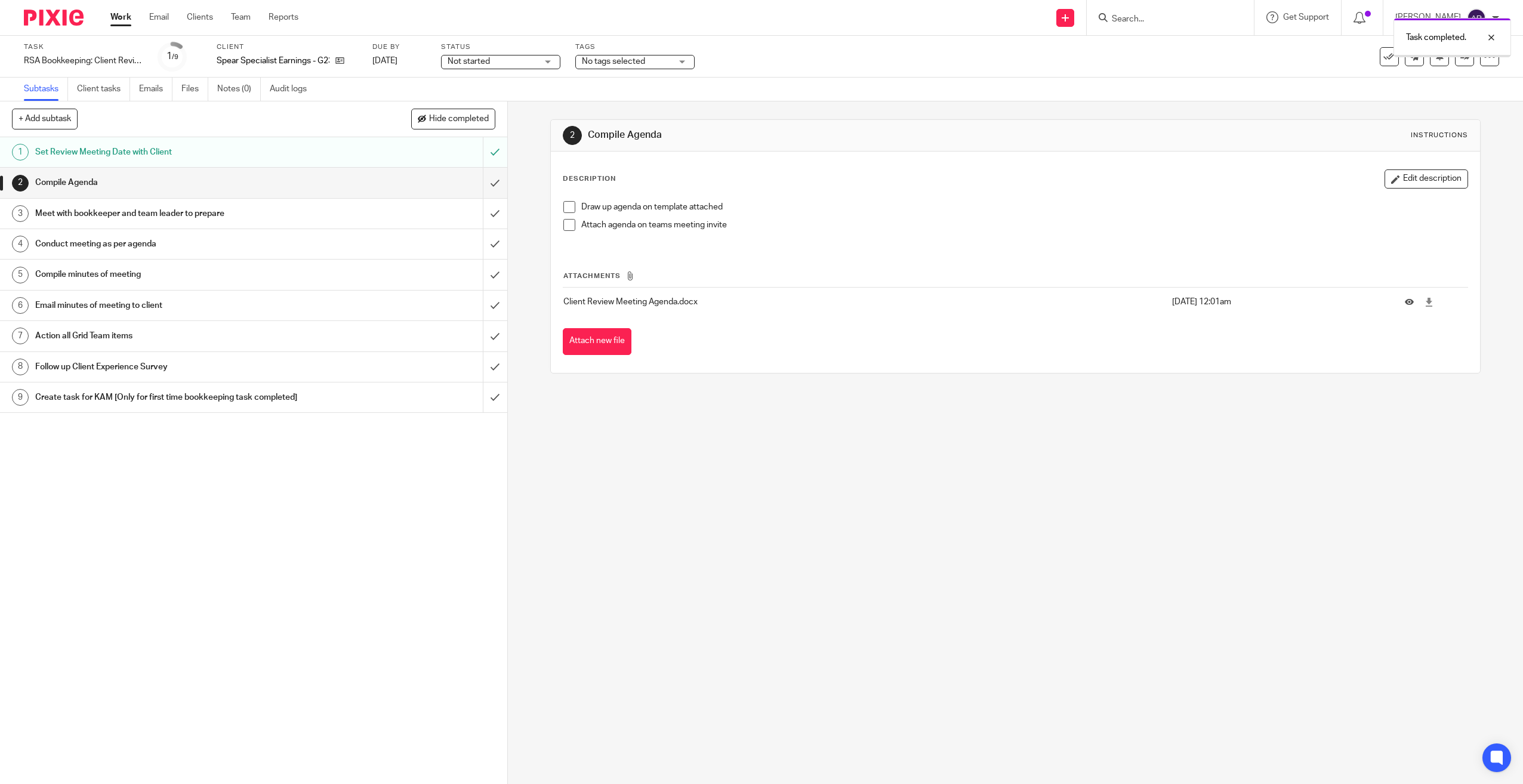
click at [480, 59] on span "Not started" at bounding box center [469, 61] width 42 height 8
click at [467, 110] on li "In progress" at bounding box center [503, 106] width 118 height 25
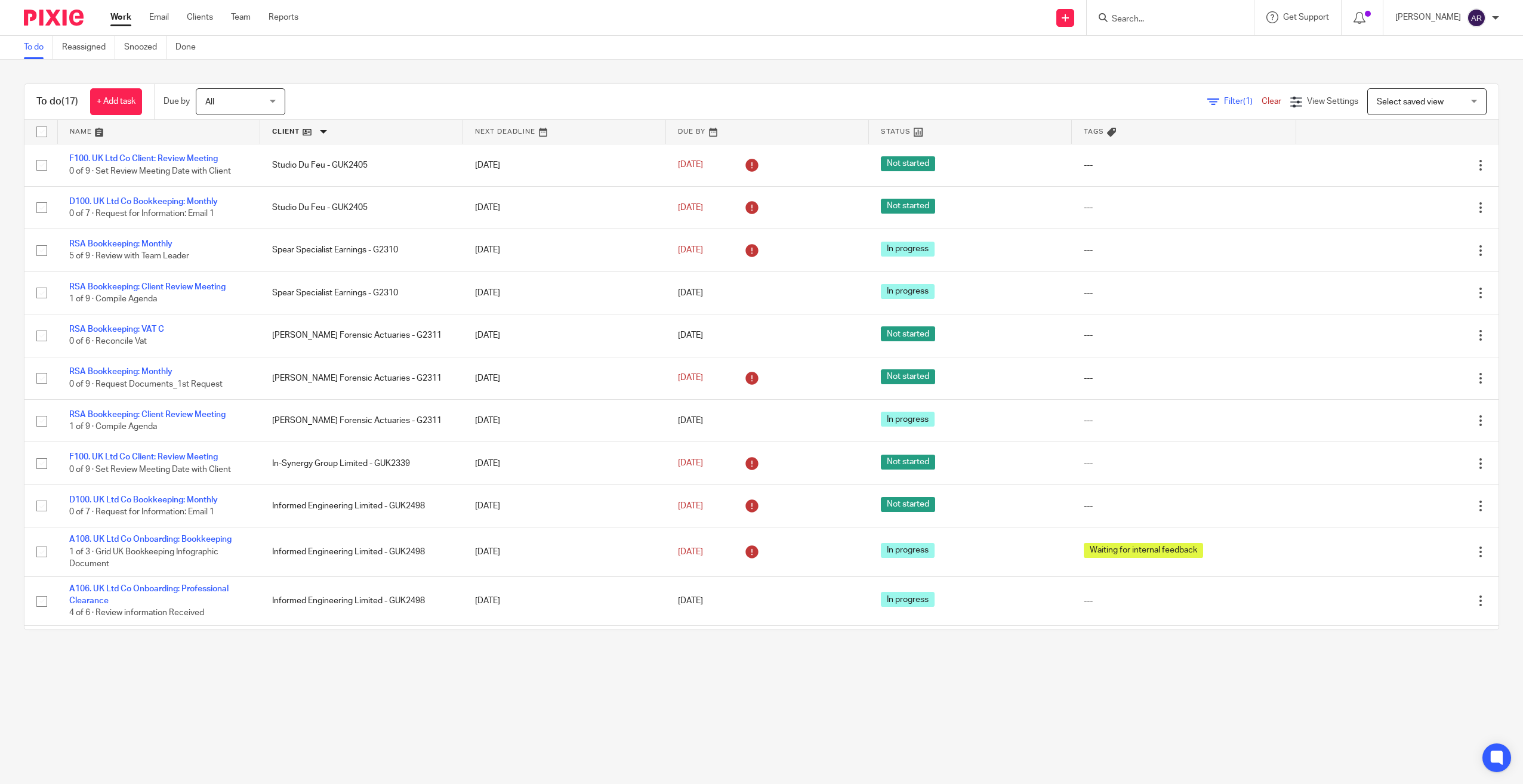
click at [283, 128] on link at bounding box center [361, 131] width 202 height 24
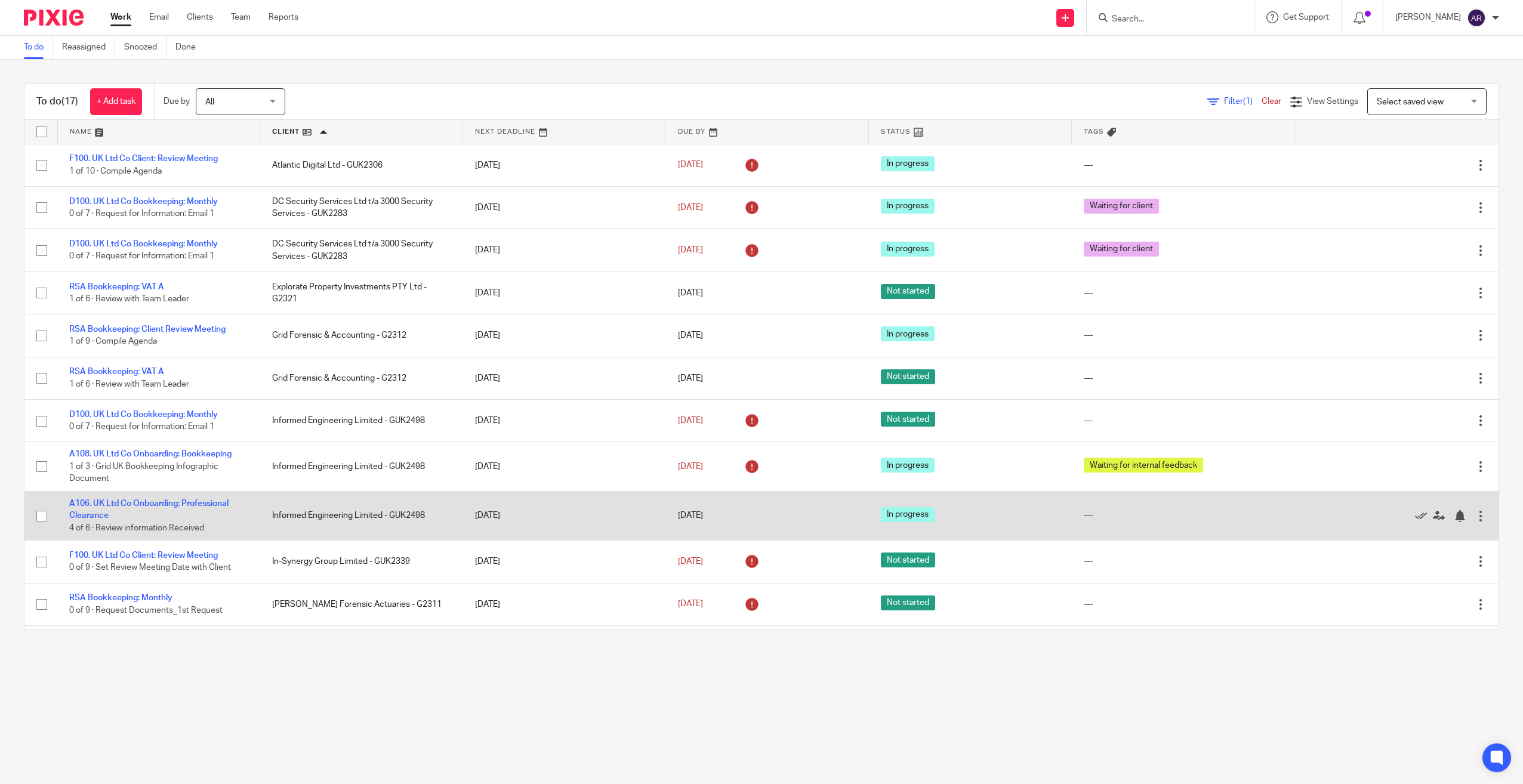
scroll to position [252, 0]
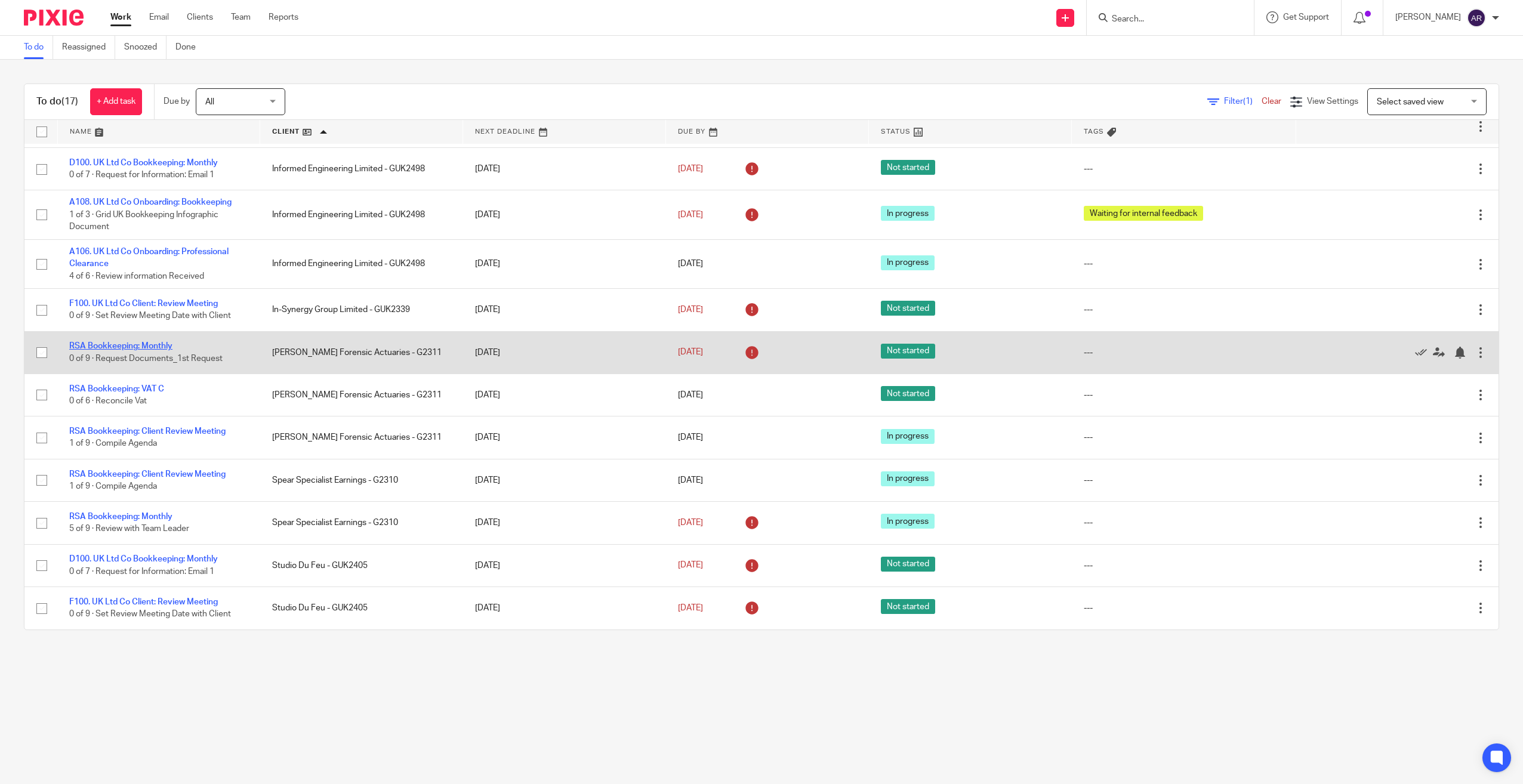
click at [148, 344] on link "RSA Bookkeeping: Monthly" at bounding box center [121, 346] width 103 height 8
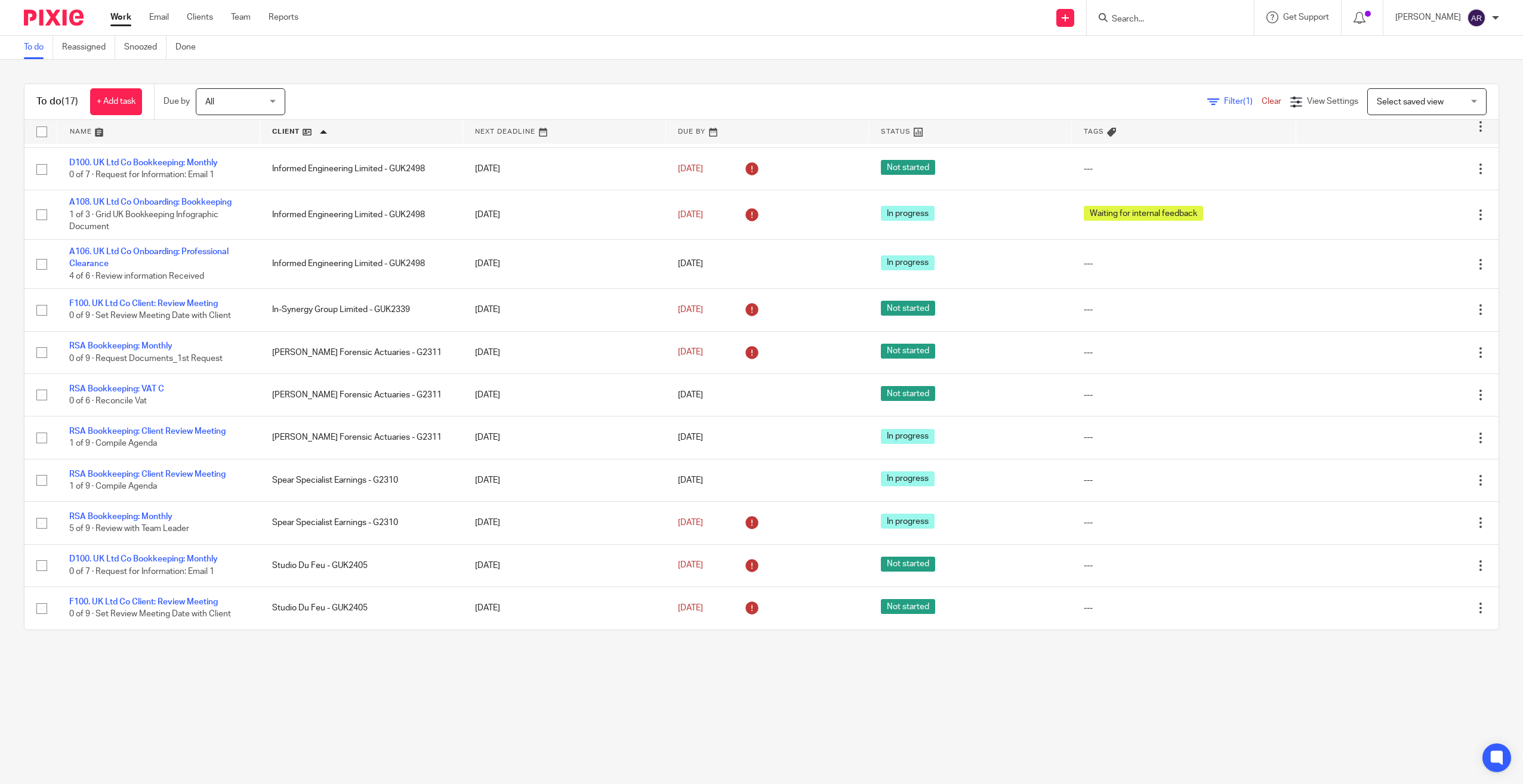
drag, startPoint x: 118, startPoint y: 9, endPoint x: 124, endPoint y: 43, distance: 34.5
click at [118, 9] on div "Work Email Clients Team Reports Work Email Clients Team Reports Settings" at bounding box center [208, 18] width 218 height 35
click at [124, 17] on link "Work" at bounding box center [120, 17] width 21 height 12
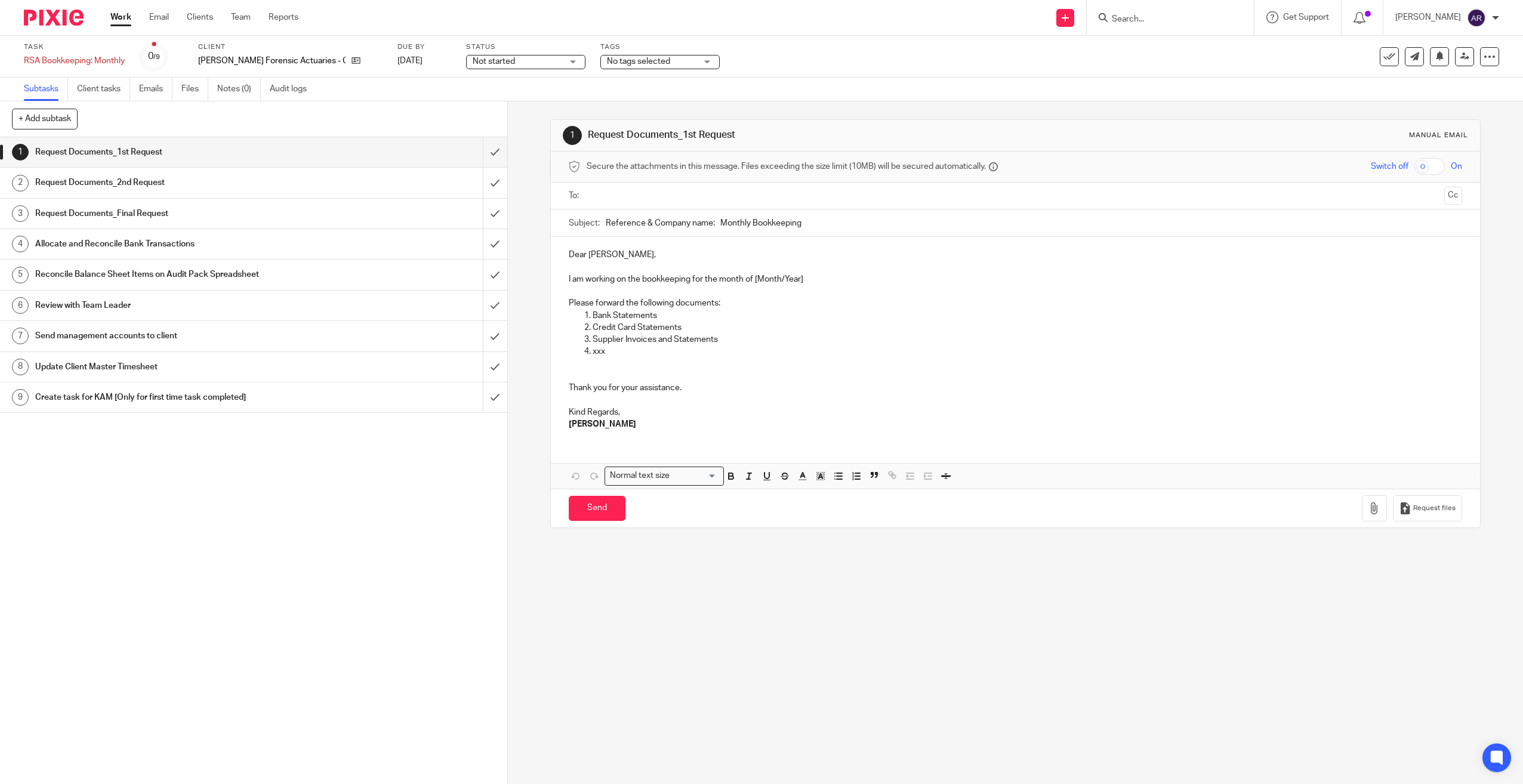
click at [472, 63] on span "Not started" at bounding box center [493, 61] width 42 height 8
click at [454, 104] on span "In progress" at bounding box center [455, 105] width 42 height 8
click at [481, 153] on input "submit" at bounding box center [253, 152] width 507 height 30
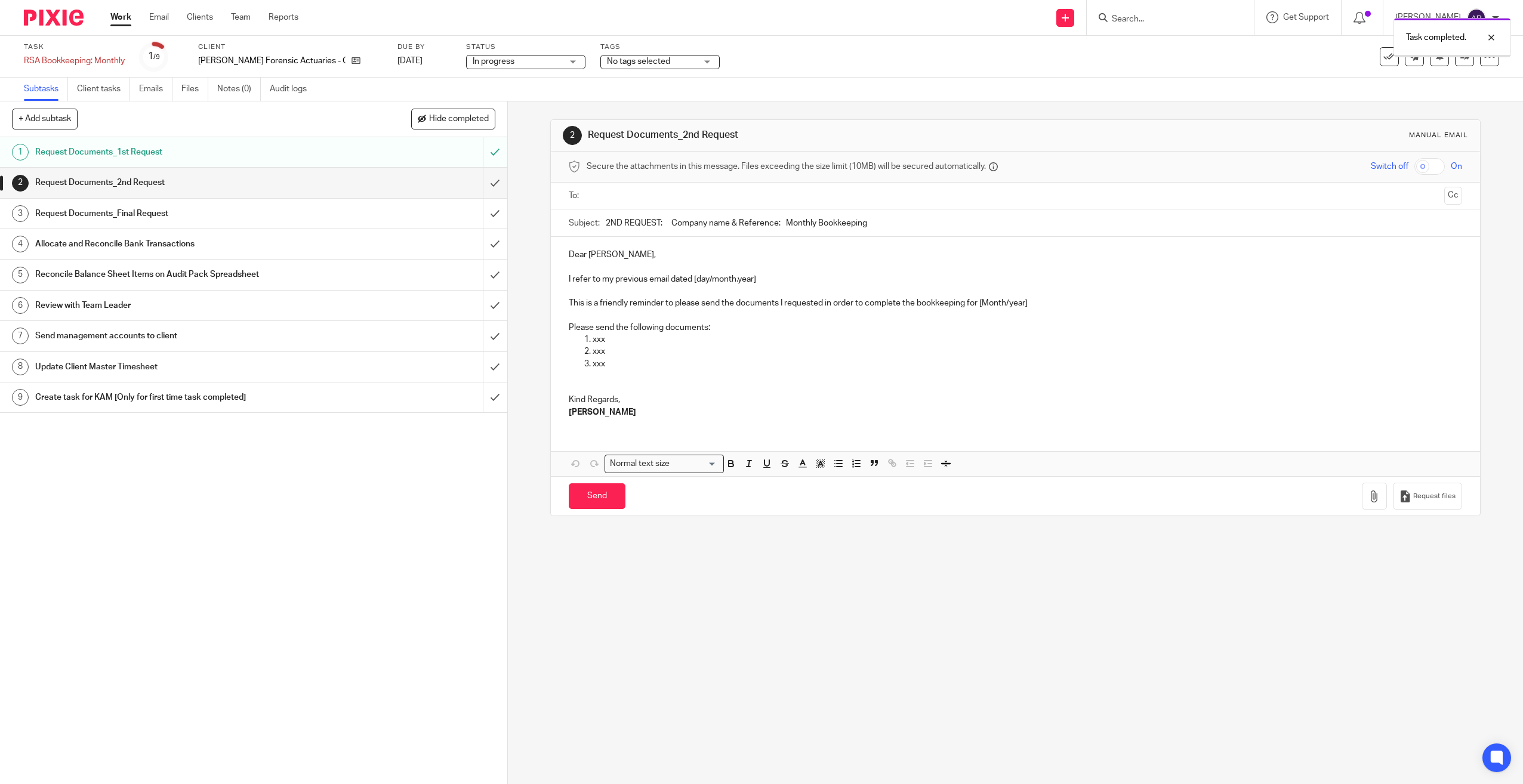
click at [479, 183] on input "submit" at bounding box center [253, 182] width 507 height 30
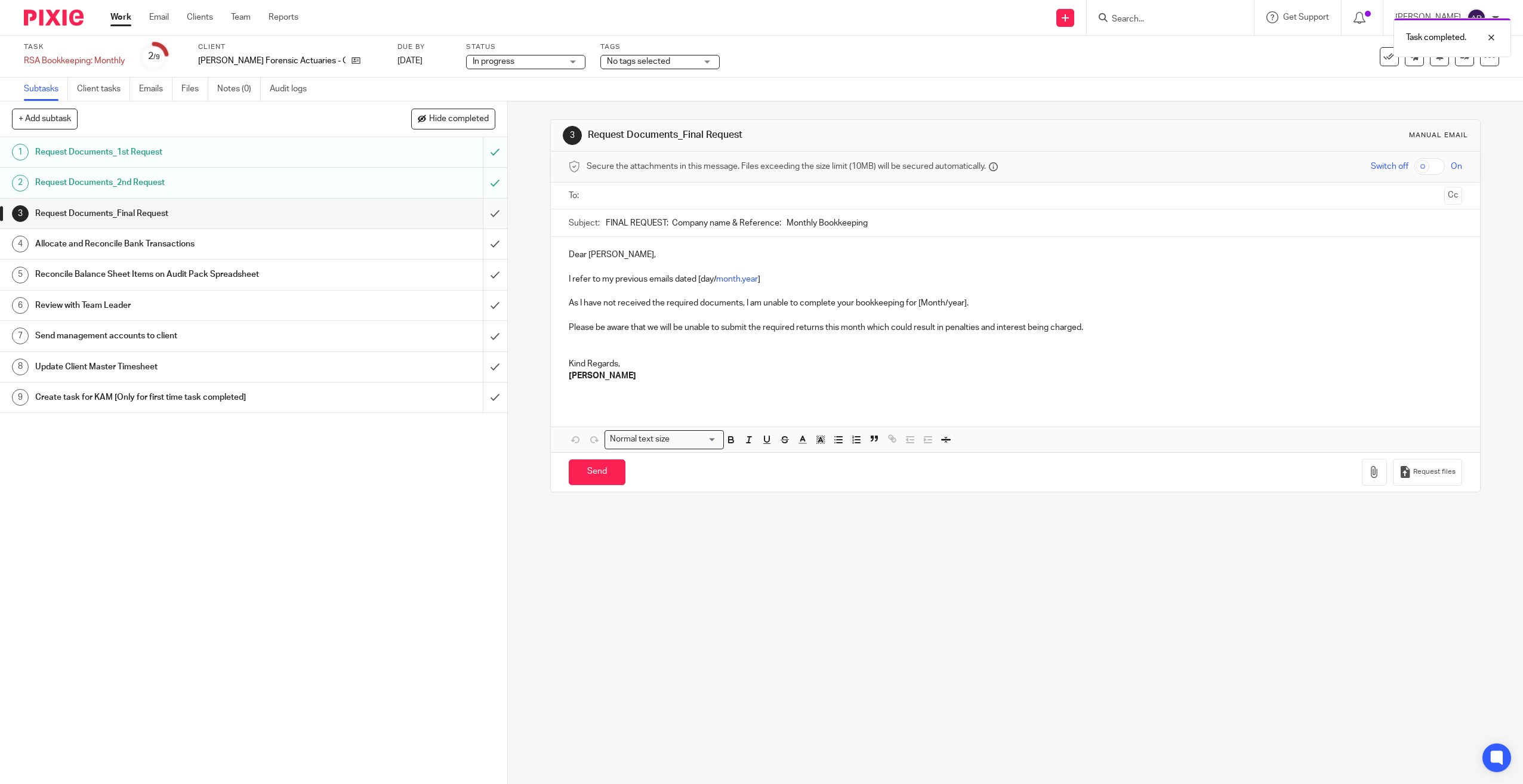
click at [482, 210] on input "submit" at bounding box center [253, 214] width 507 height 30
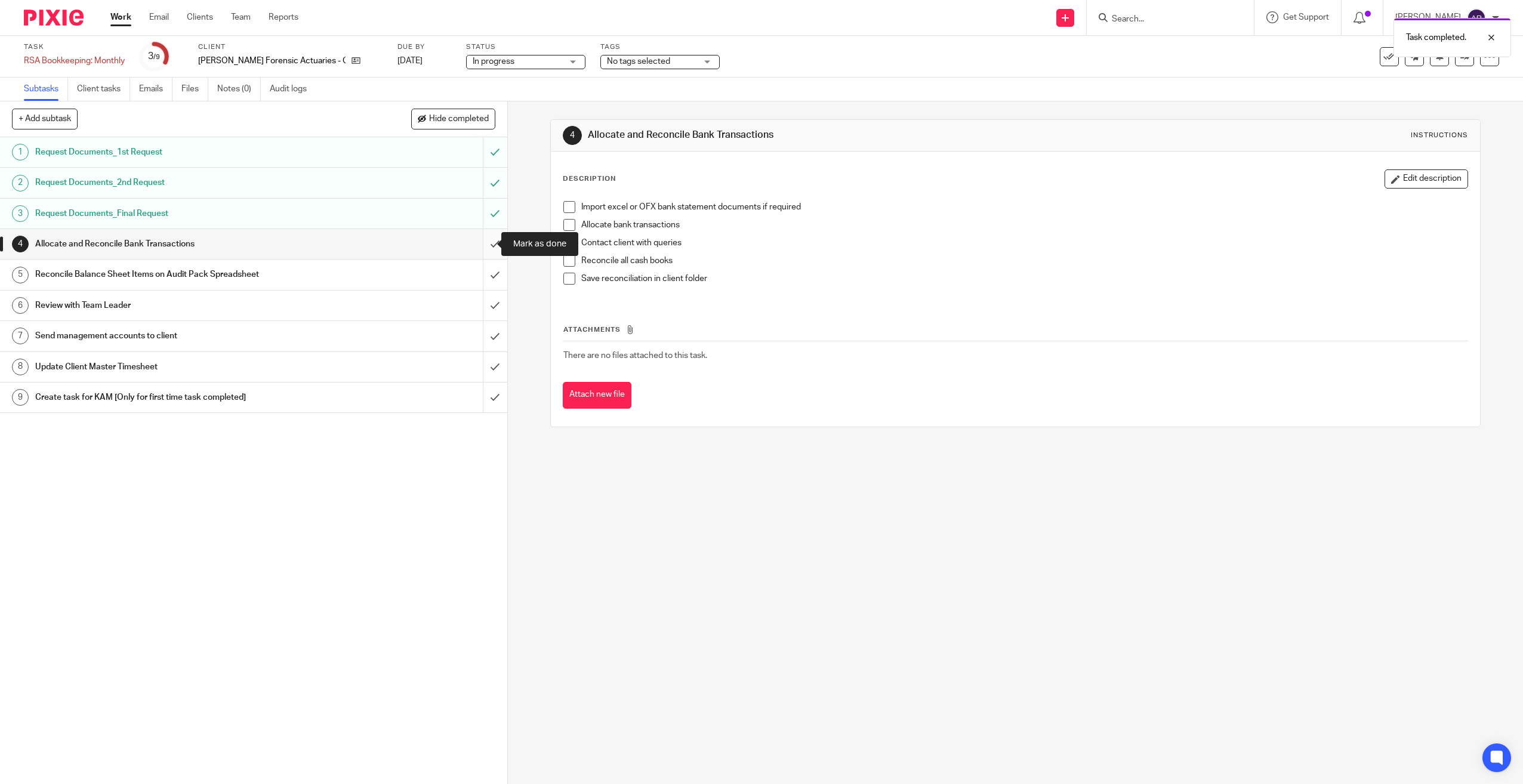
click at [482, 242] on input "submit" at bounding box center [253, 244] width 507 height 30
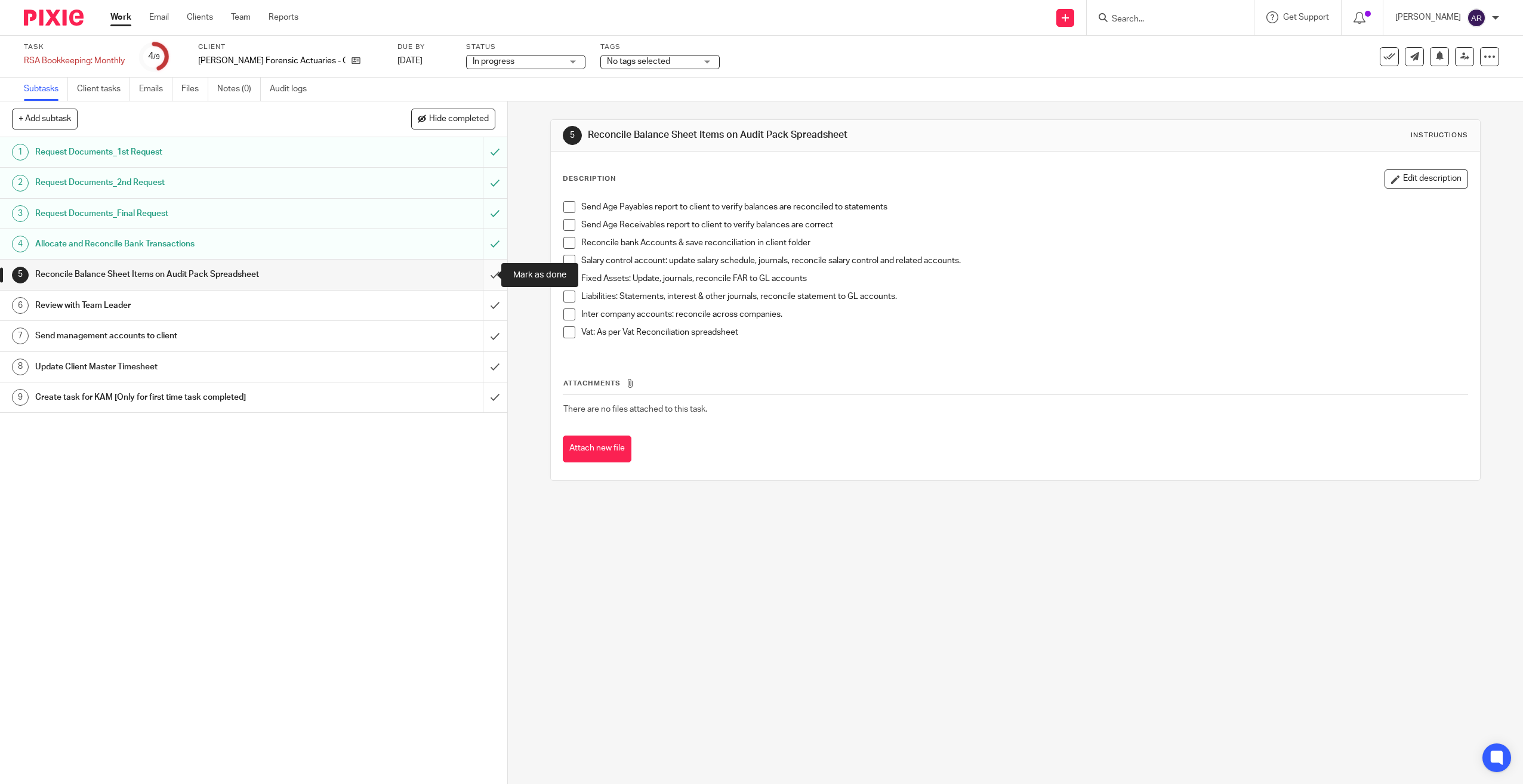
click at [483, 275] on input "submit" at bounding box center [253, 274] width 507 height 30
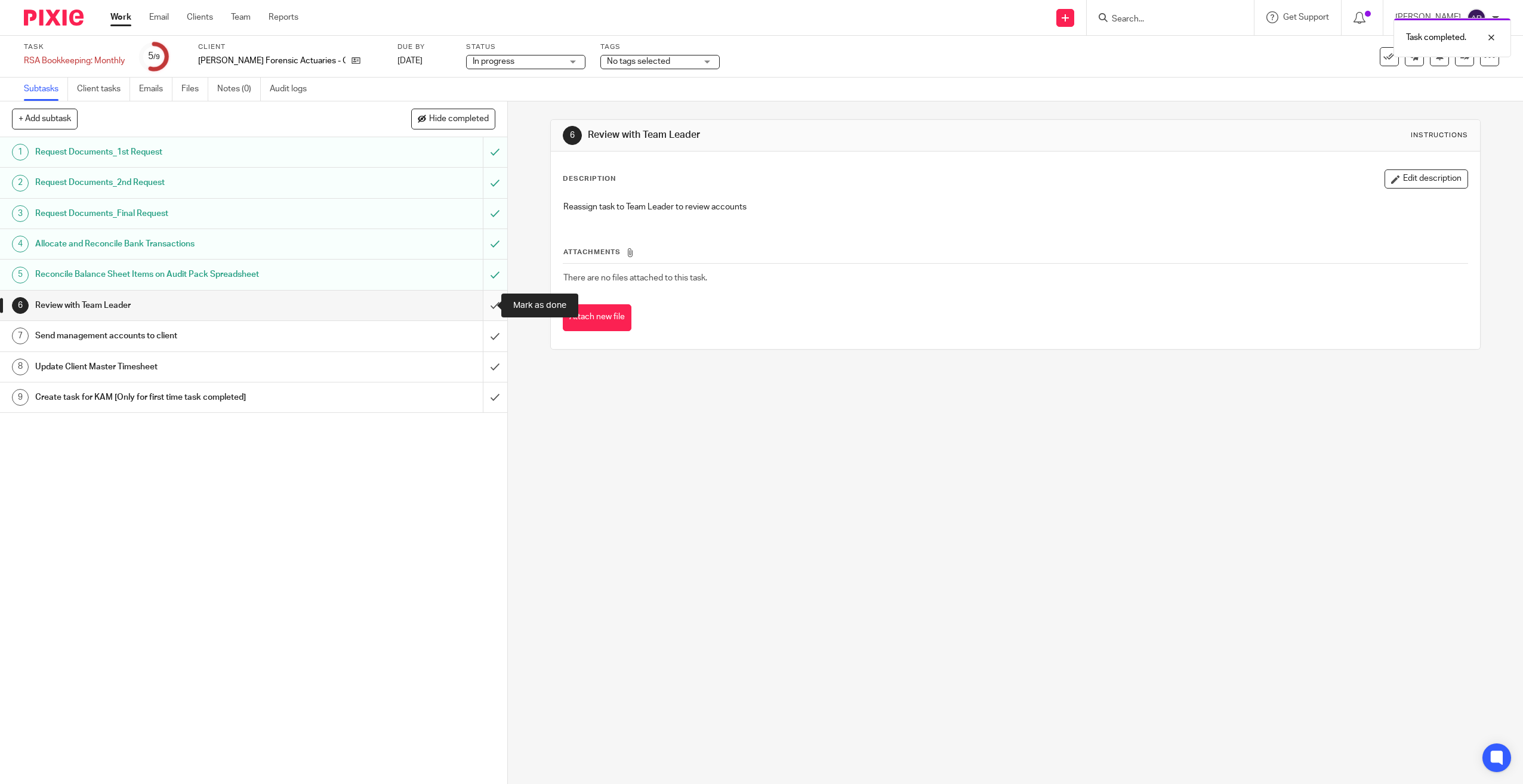
click at [479, 305] on input "submit" at bounding box center [253, 306] width 507 height 30
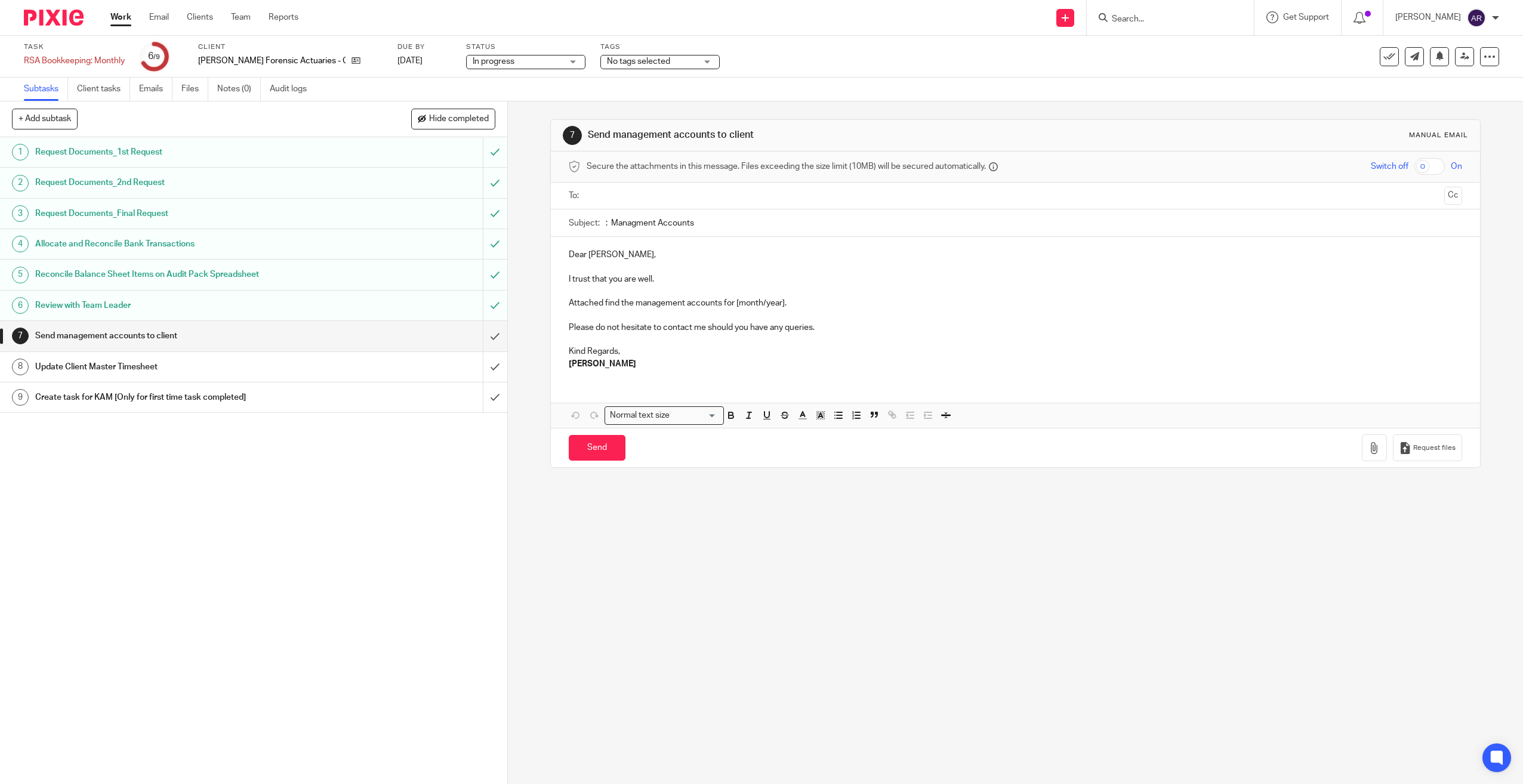
click at [117, 17] on link "Work" at bounding box center [120, 17] width 21 height 12
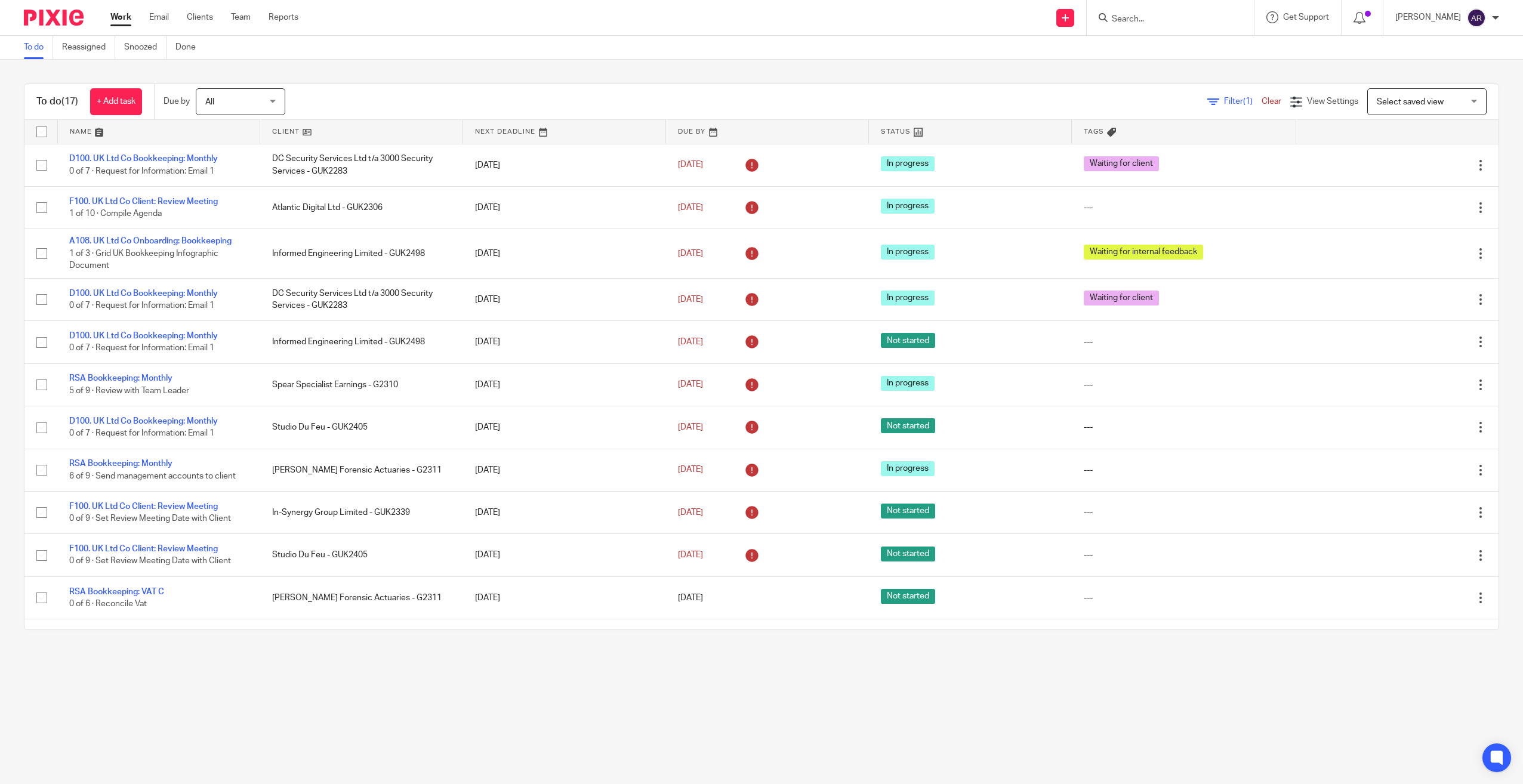
click at [286, 128] on link at bounding box center [361, 131] width 202 height 24
